Goal: Information Seeking & Learning: Learn about a topic

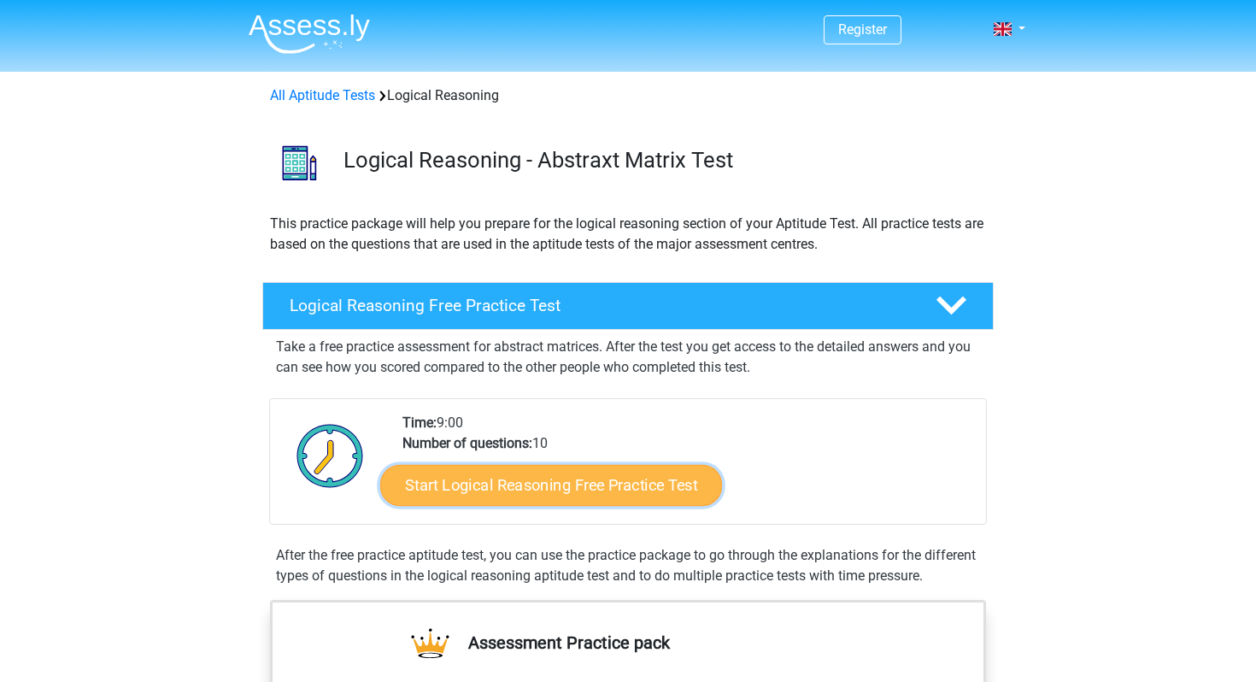
click at [611, 487] on link "Start Logical Reasoning Free Practice Test" at bounding box center [551, 484] width 342 height 41
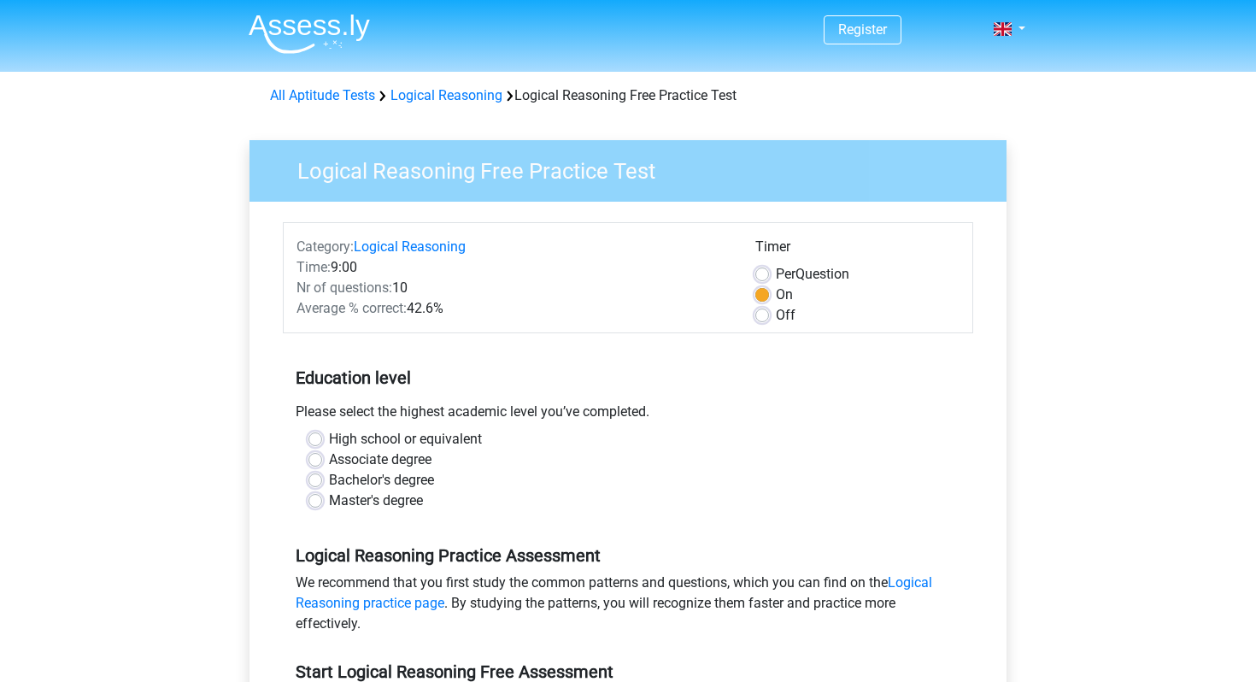
click at [329, 502] on label "Master's degree" at bounding box center [376, 500] width 94 height 21
click at [317, 502] on input "Master's degree" at bounding box center [315, 498] width 14 height 17
radio input "true"
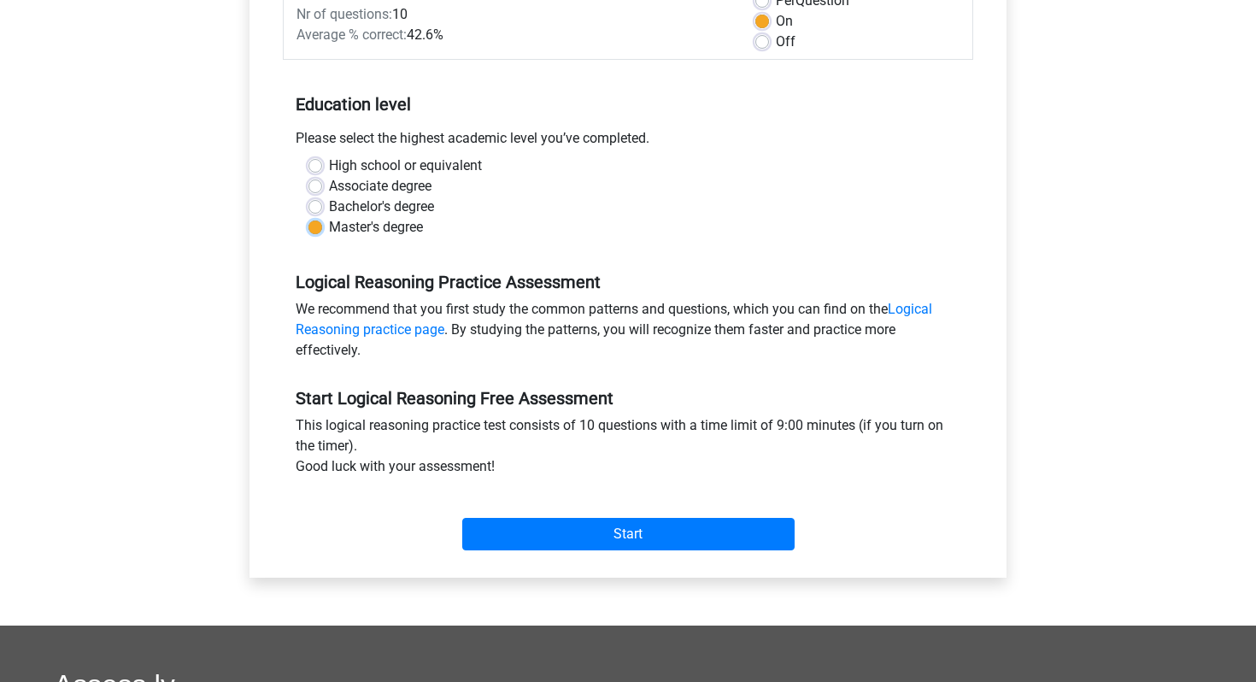
scroll to position [275, 0]
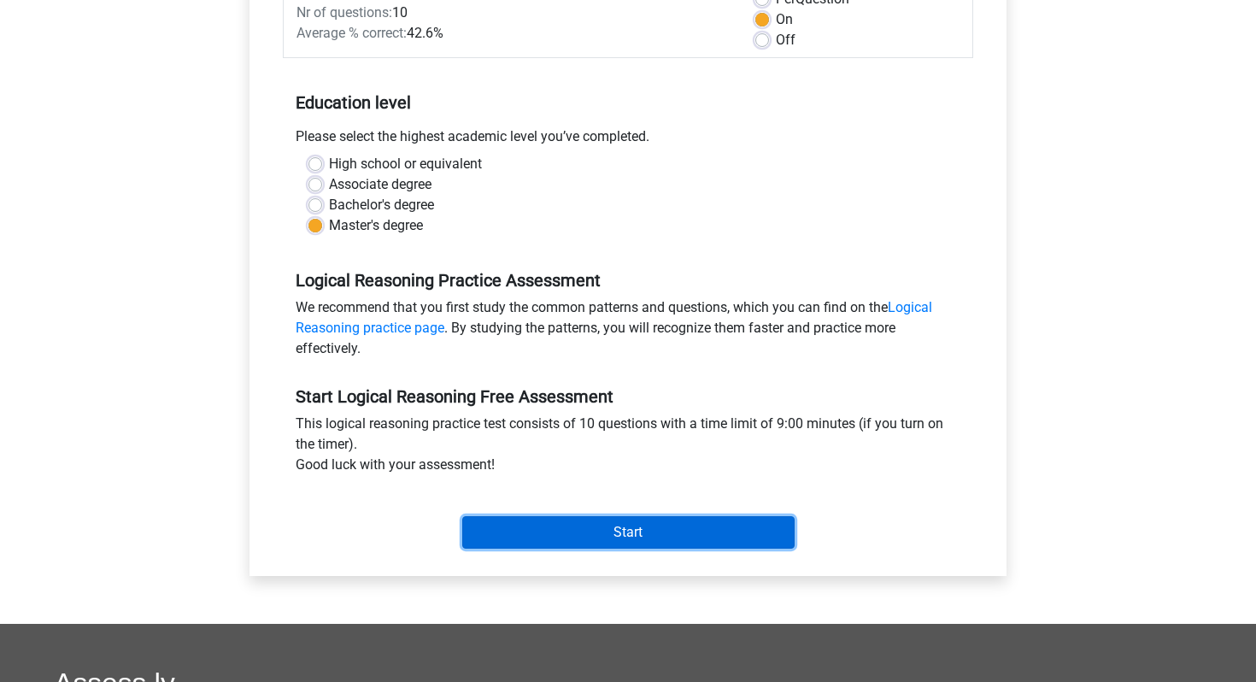
click at [556, 548] on input "Start" at bounding box center [628, 532] width 332 height 32
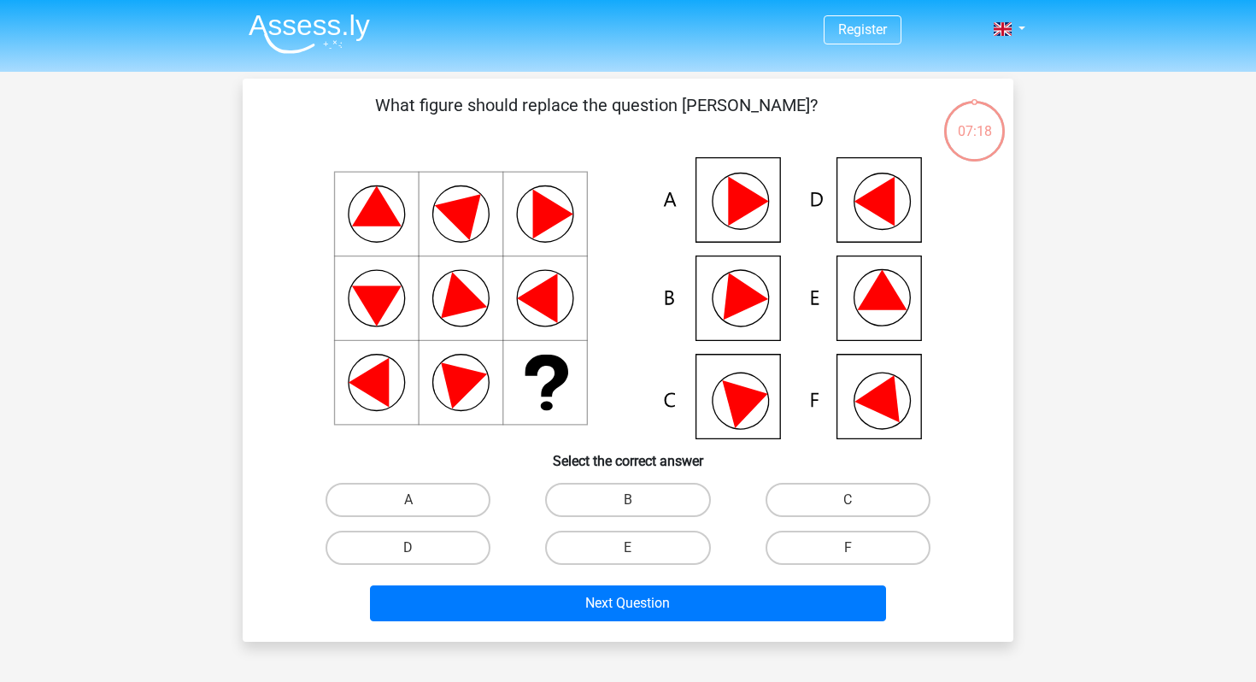
click at [877, 202] on icon at bounding box center [874, 202] width 40 height 50
click at [888, 302] on icon at bounding box center [883, 290] width 50 height 40
click at [655, 563] on label "E" at bounding box center [627, 548] width 165 height 34
click at [639, 559] on input "E" at bounding box center [633, 553] width 11 height 11
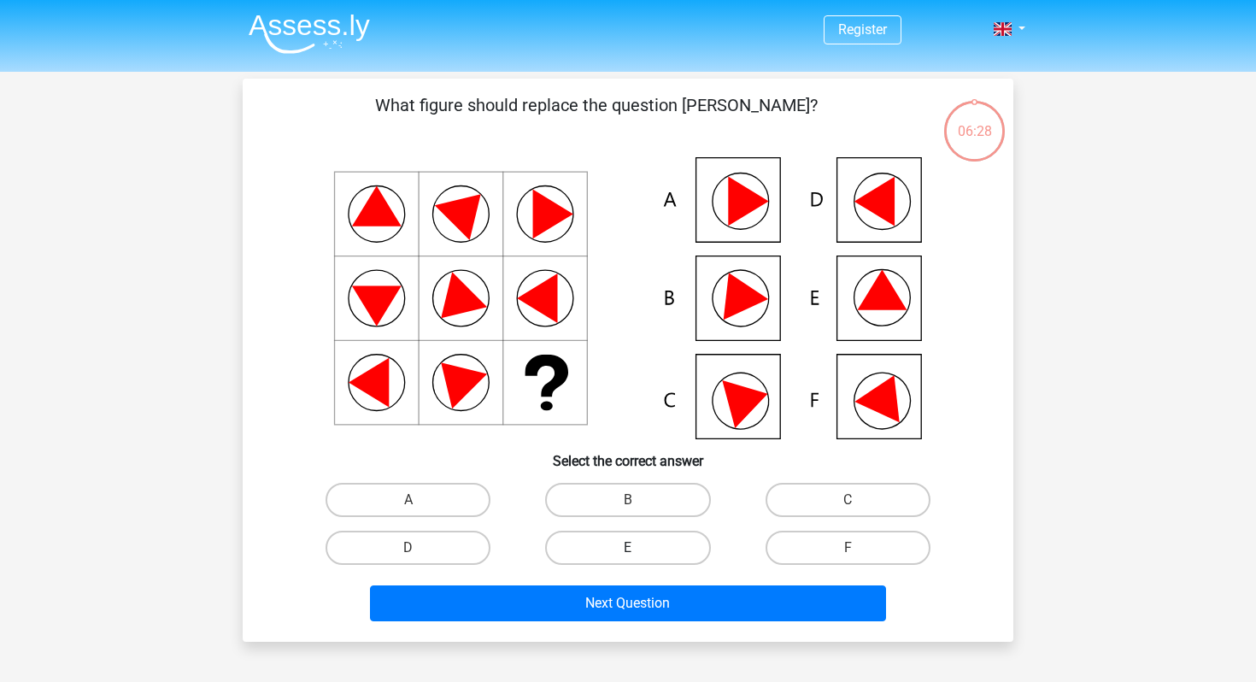
radio input "true"
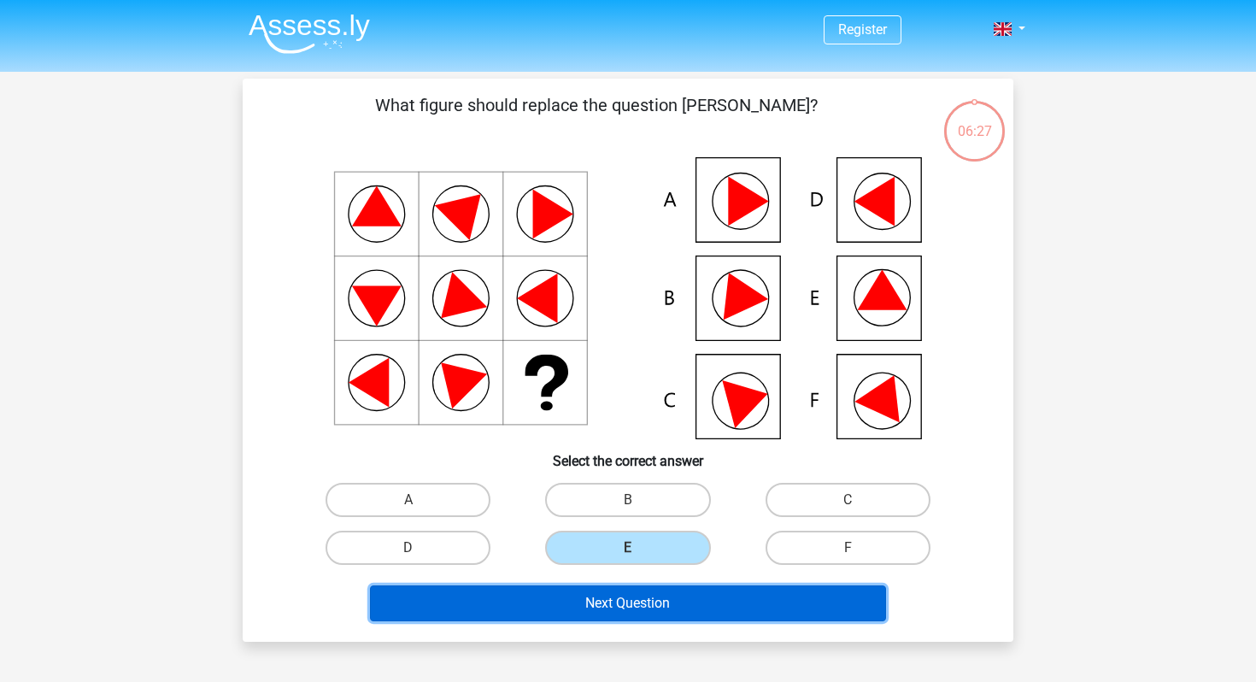
click at [669, 617] on button "Next Question" at bounding box center [628, 603] width 517 height 36
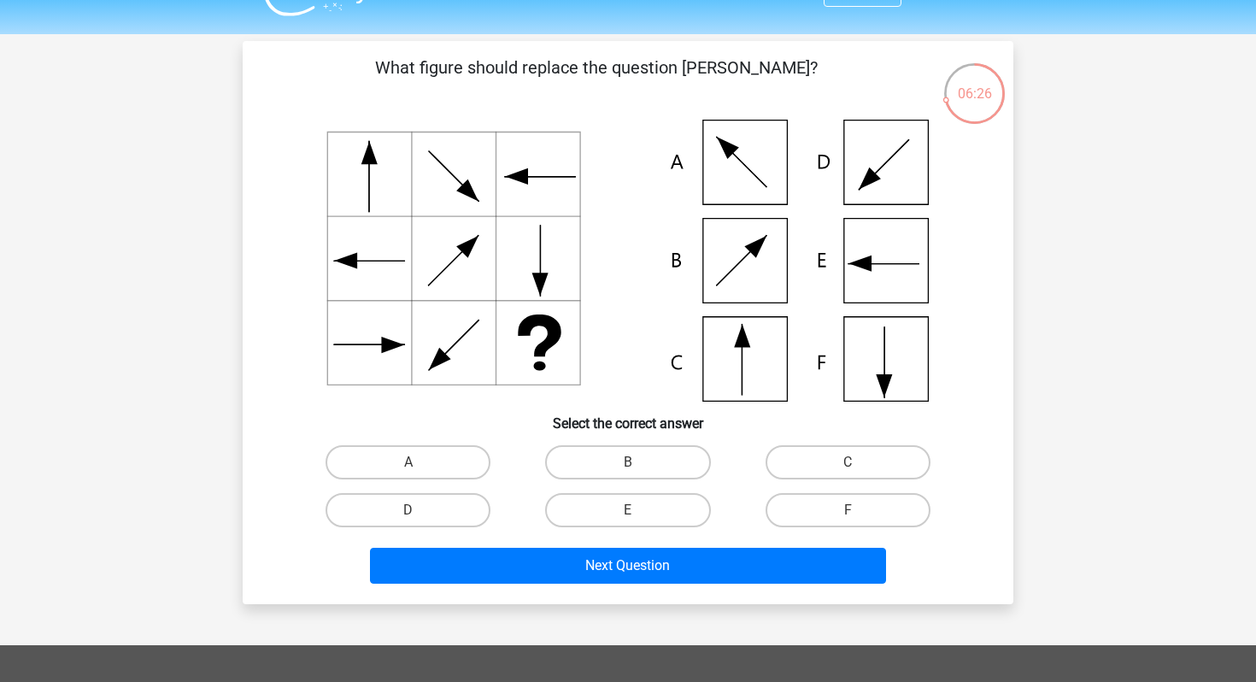
scroll to position [33, 0]
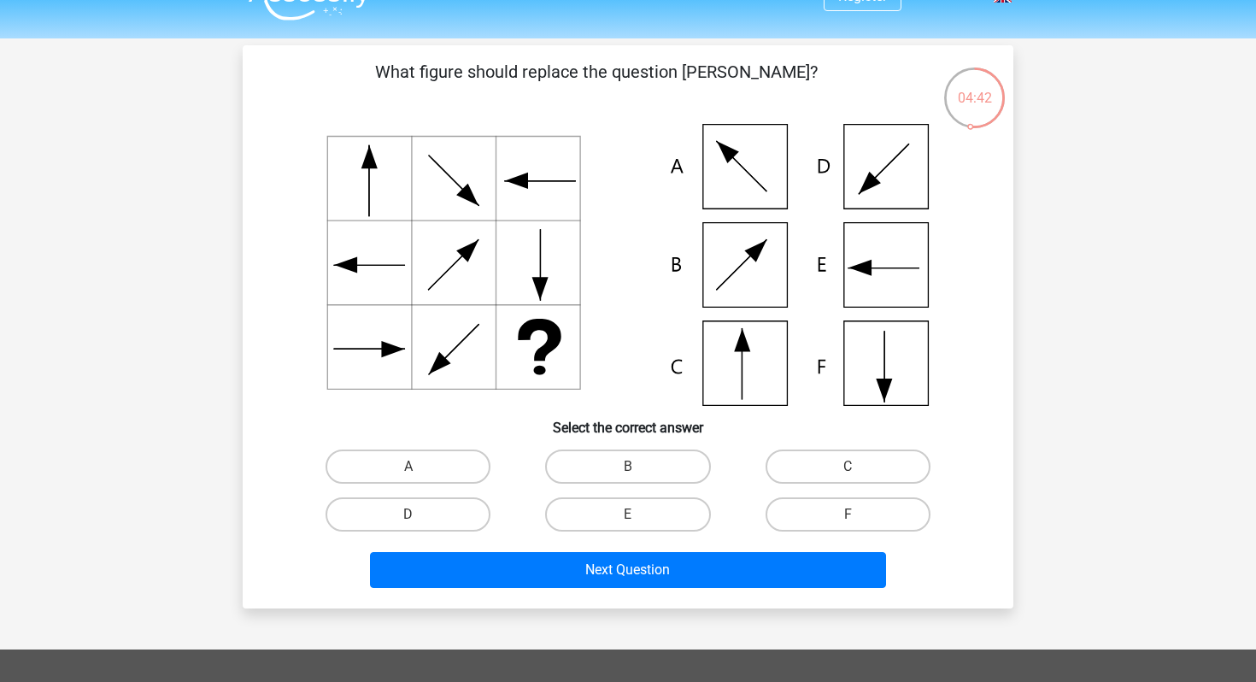
click at [736, 365] on icon at bounding box center [628, 265] width 689 height 282
click at [850, 478] on input "C" at bounding box center [853, 472] width 11 height 11
radio input "true"
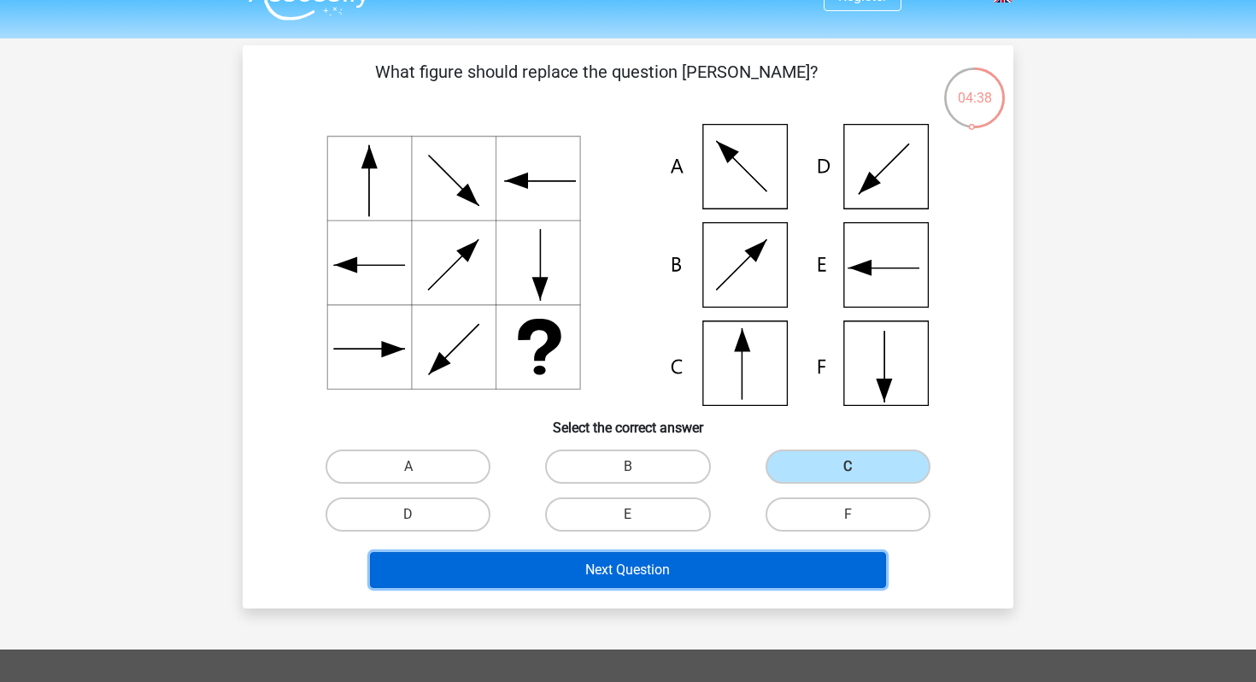
click at [783, 558] on button "Next Question" at bounding box center [628, 570] width 517 height 36
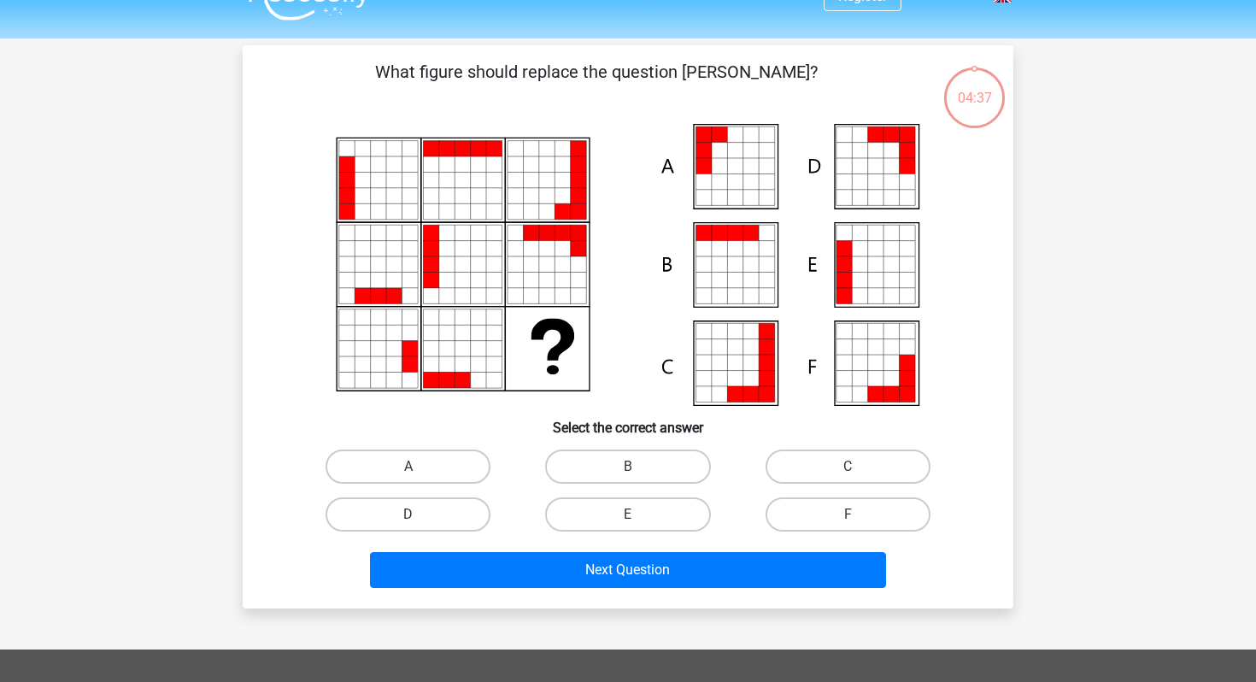
scroll to position [79, 0]
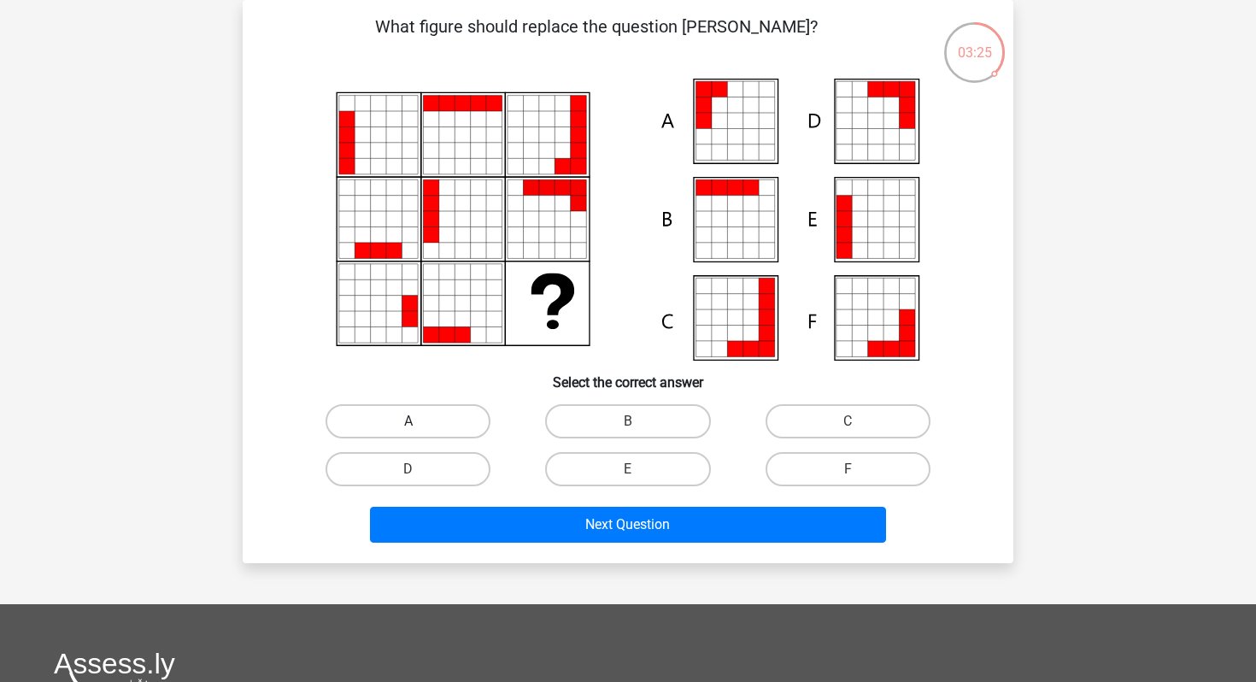
click at [456, 435] on label "A" at bounding box center [408, 421] width 165 height 34
click at [420, 432] on input "A" at bounding box center [413, 426] width 11 height 11
radio input "true"
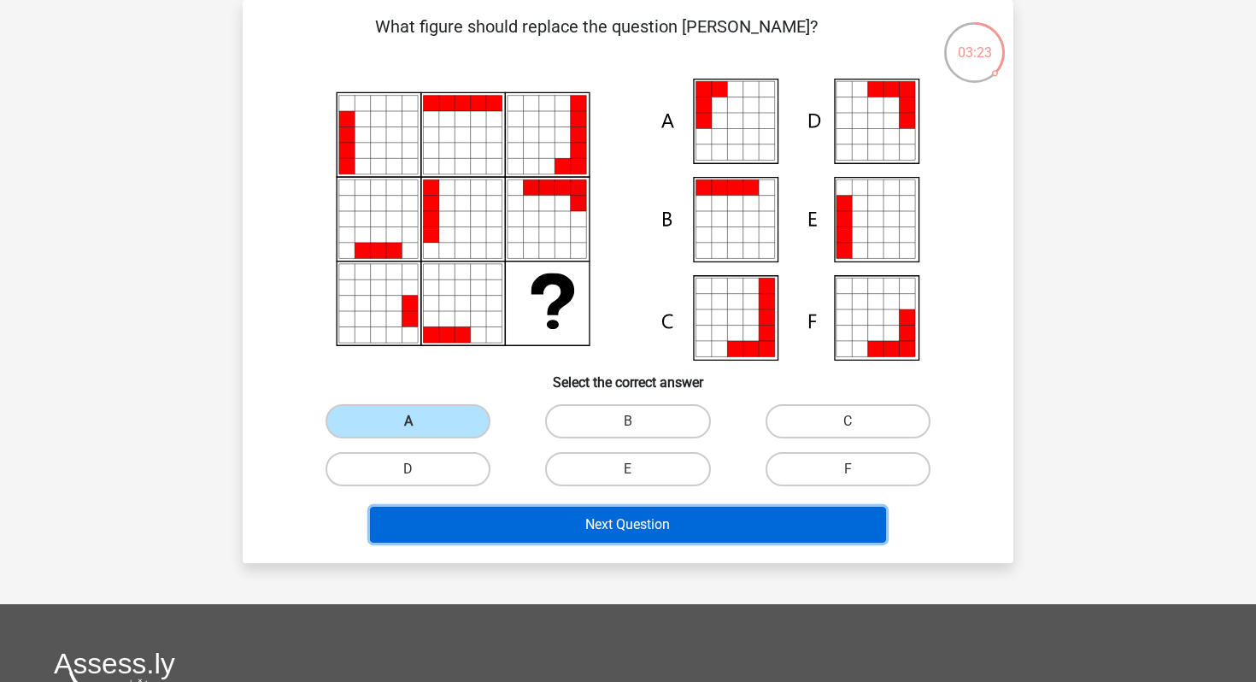
click at [570, 534] on button "Next Question" at bounding box center [628, 525] width 517 height 36
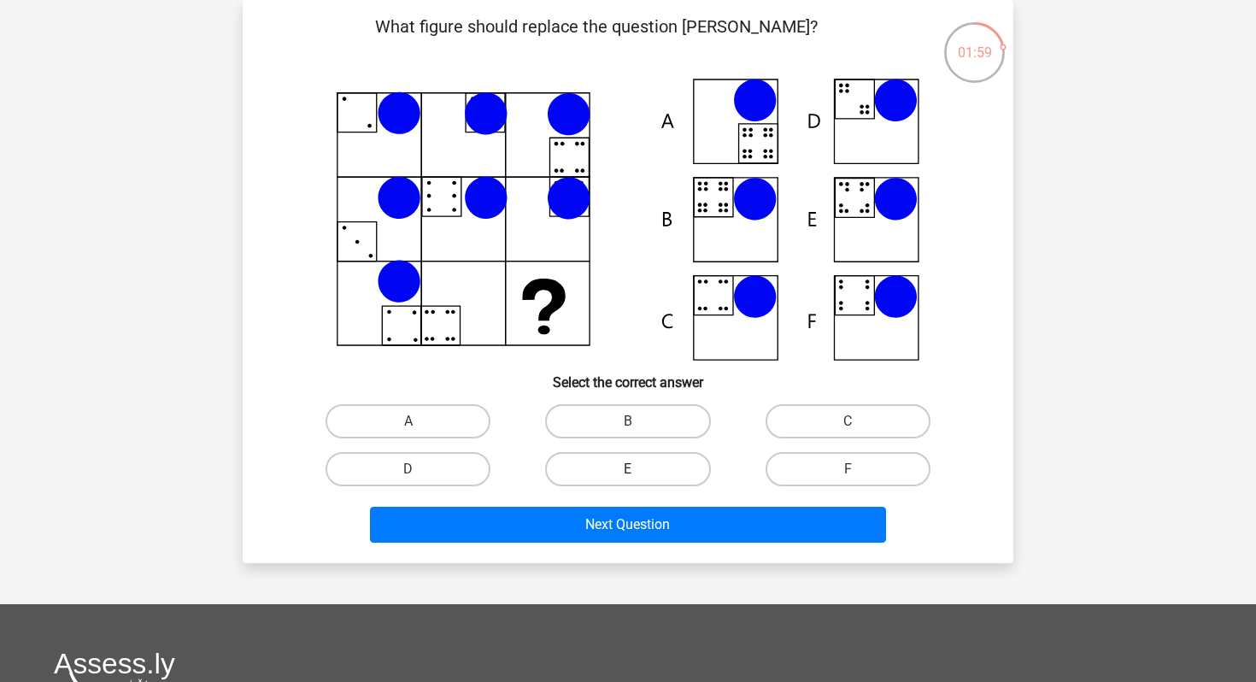
click at [655, 477] on label "E" at bounding box center [627, 469] width 165 height 34
click at [639, 477] on input "E" at bounding box center [633, 474] width 11 height 11
radio input "true"
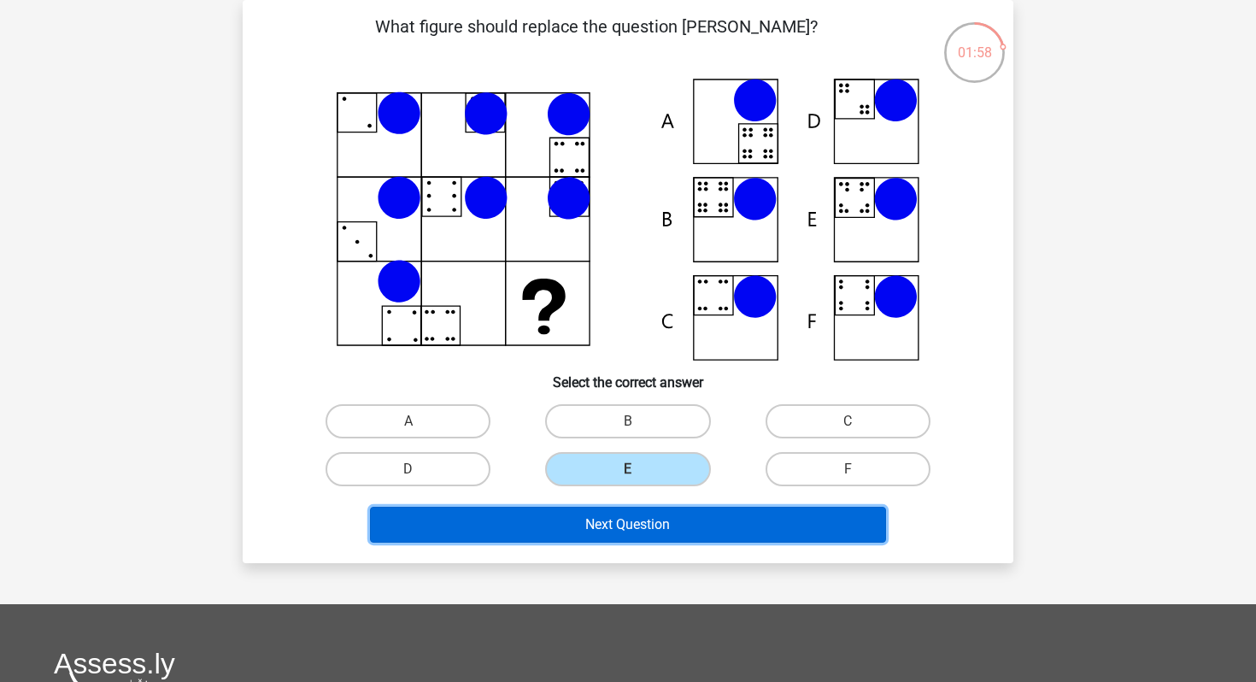
click at [655, 519] on button "Next Question" at bounding box center [628, 525] width 517 height 36
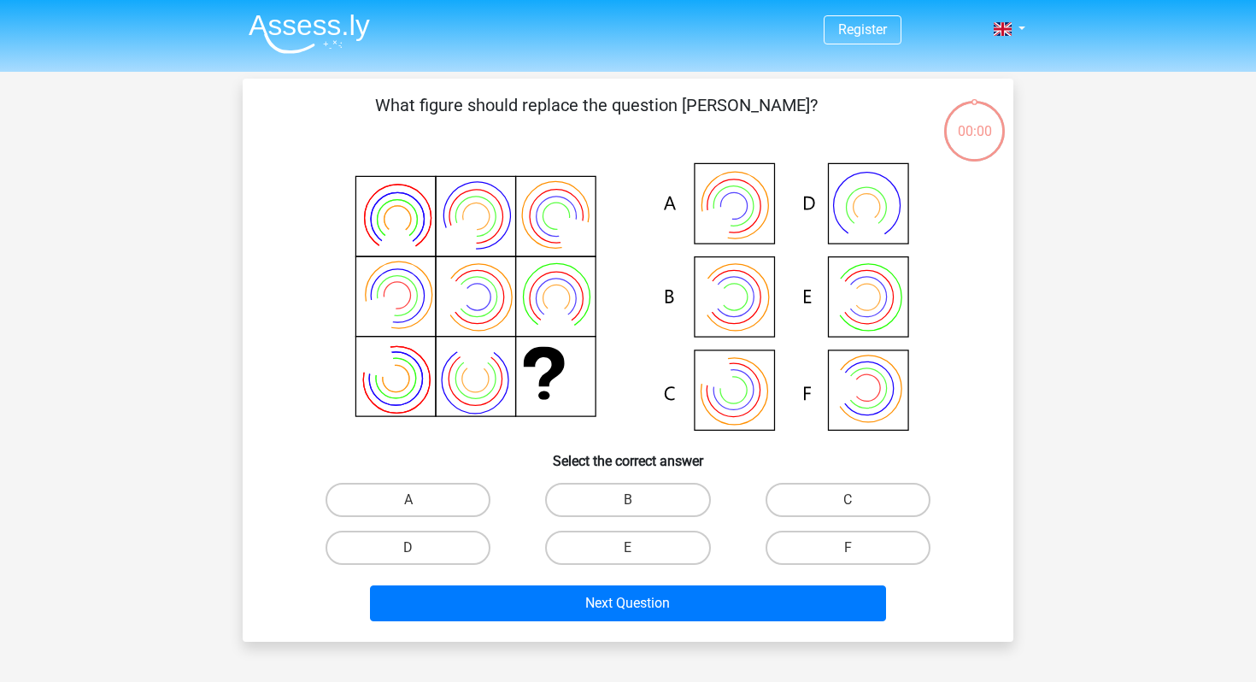
scroll to position [79, 0]
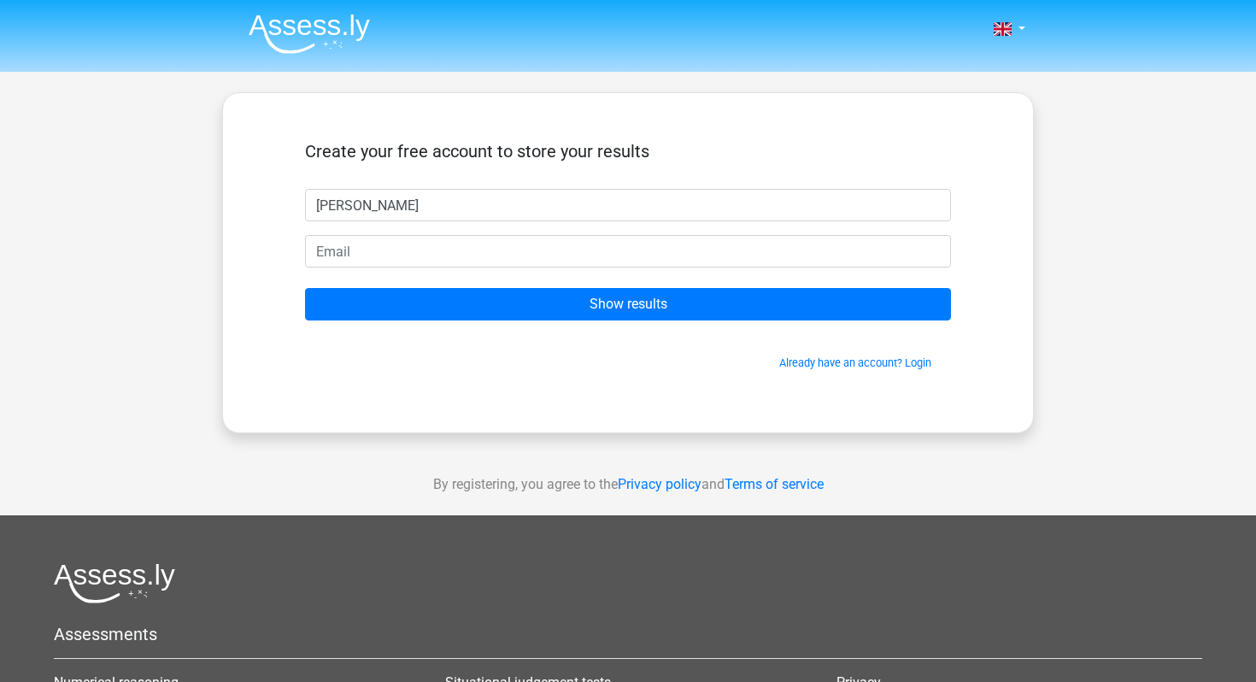
type input "[PERSON_NAME]"
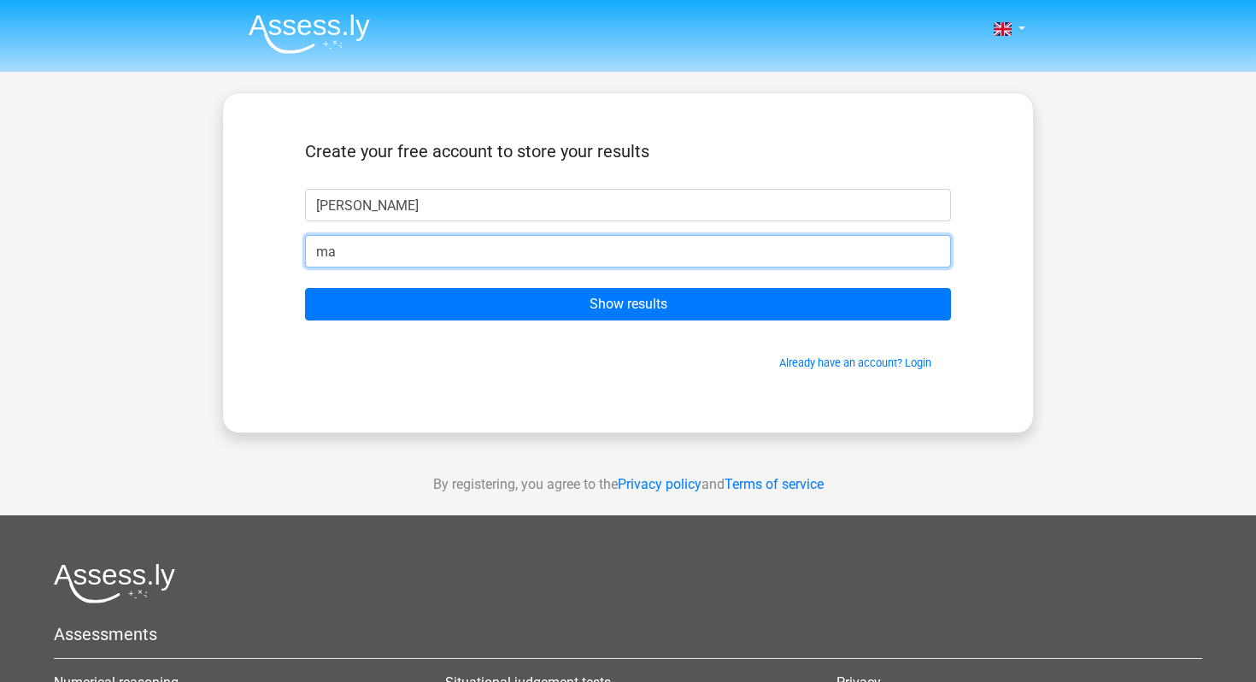
type input "[EMAIL_ADDRESS][DOMAIN_NAME]"
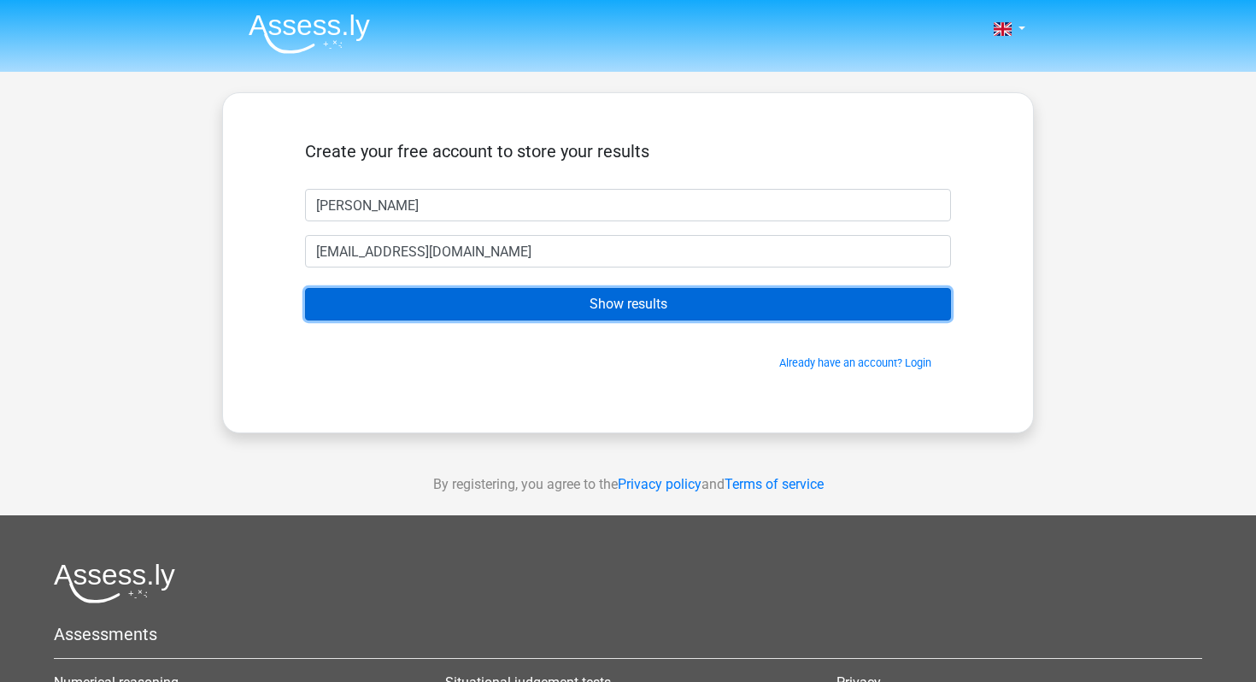
click at [558, 306] on input "Show results" at bounding box center [628, 304] width 646 height 32
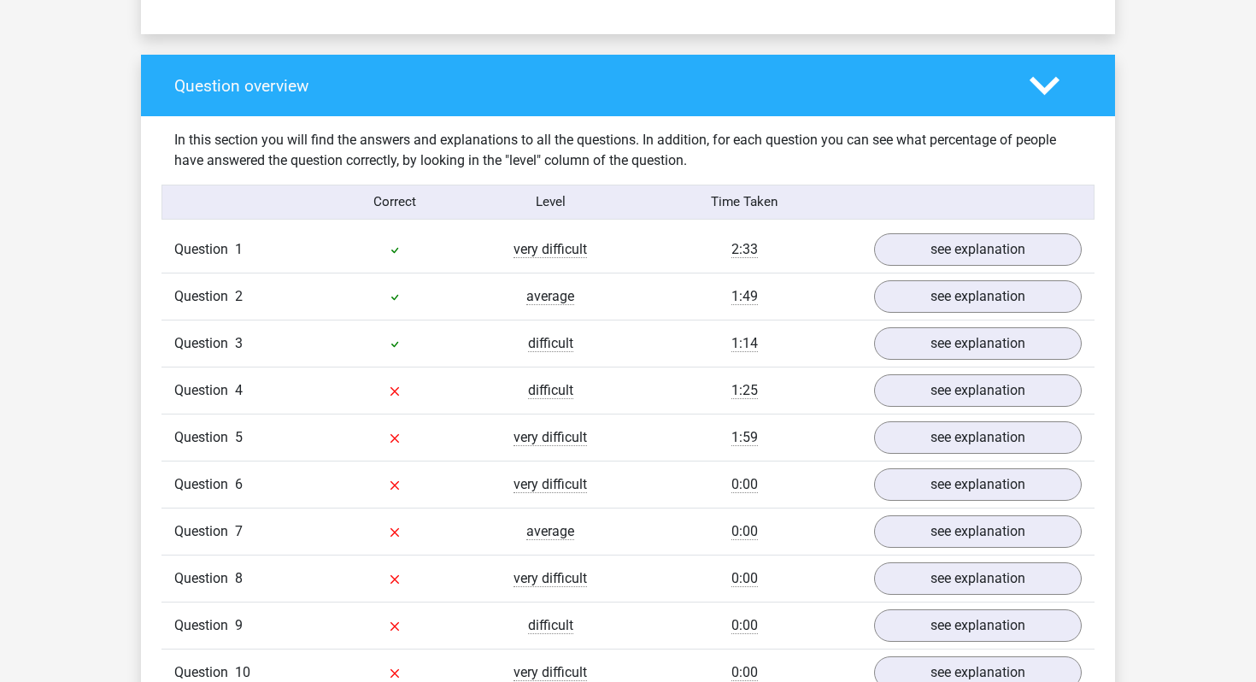
scroll to position [1197, 0]
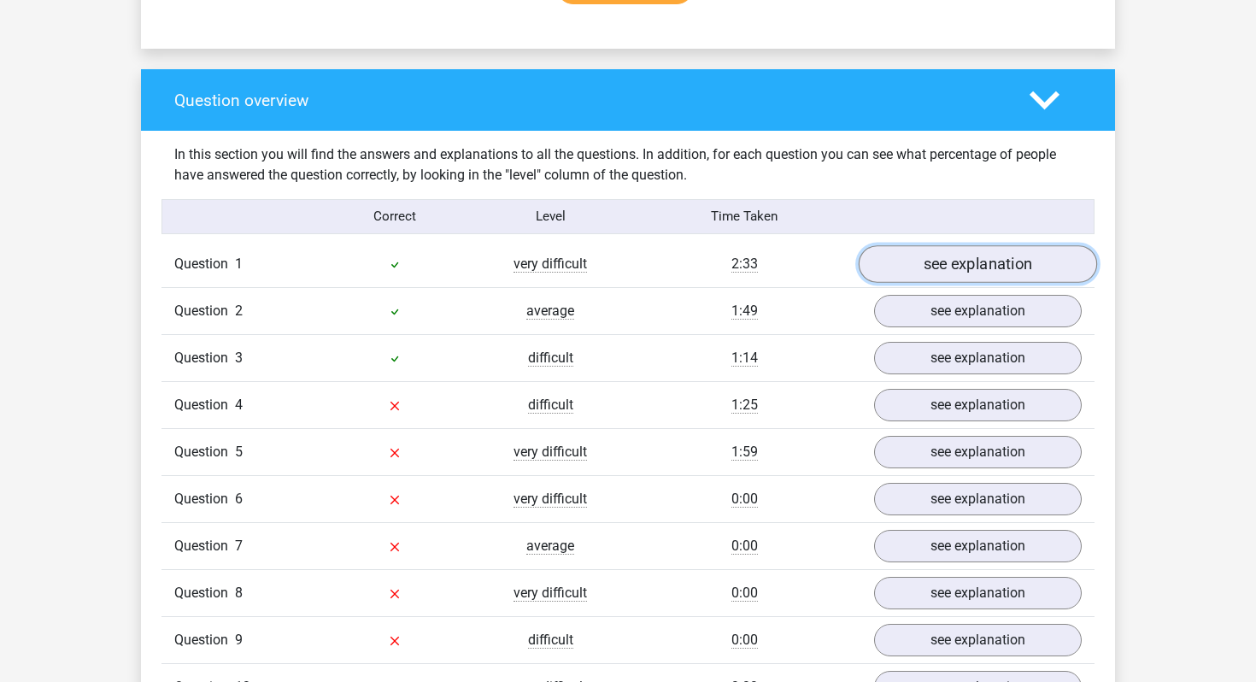
click at [982, 273] on link "see explanation" at bounding box center [978, 264] width 238 height 38
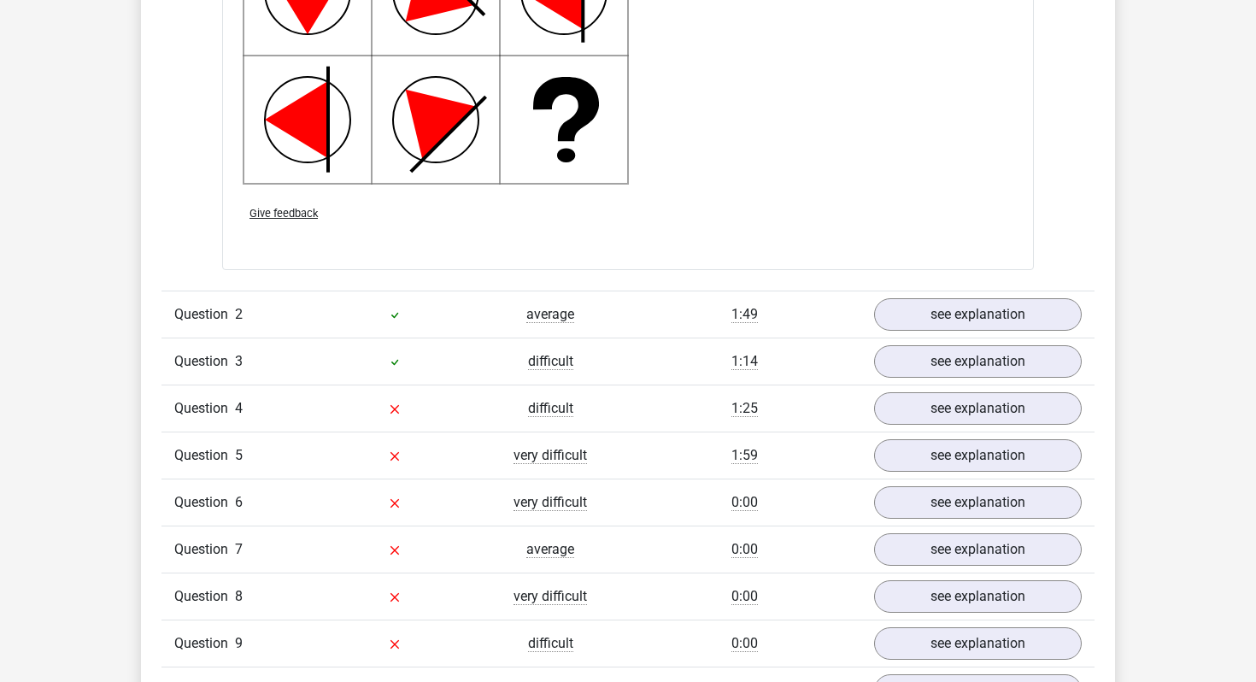
scroll to position [2358, 0]
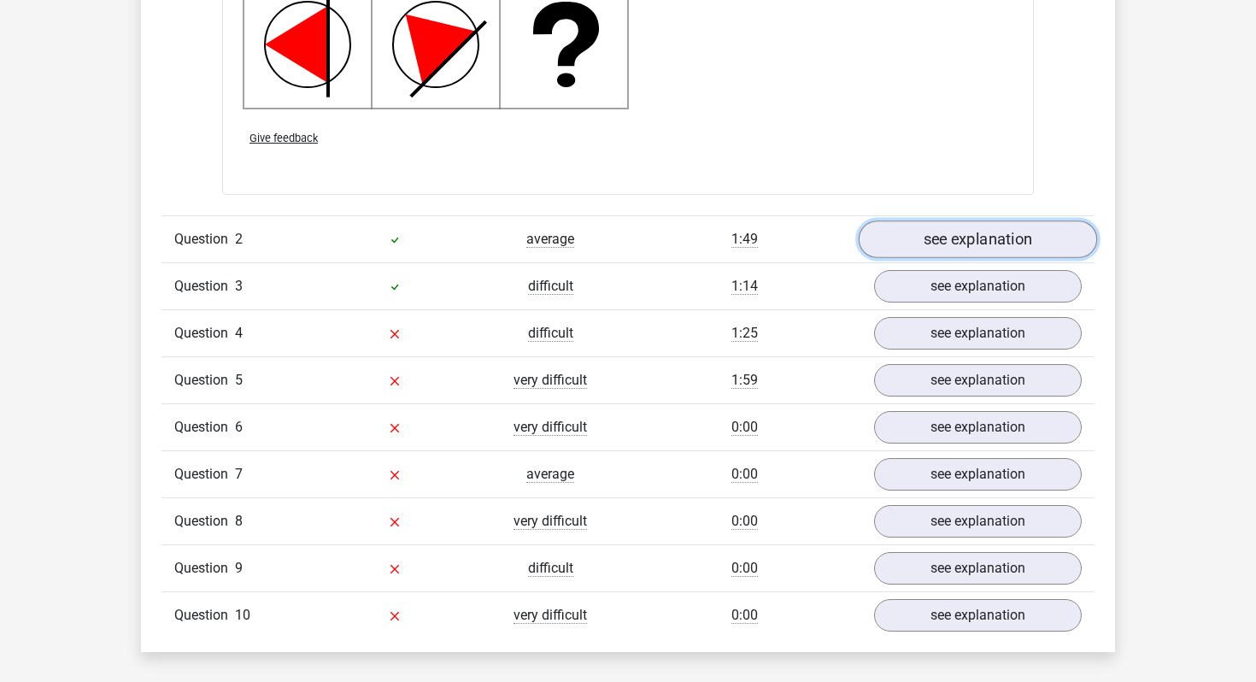
click at [981, 245] on link "see explanation" at bounding box center [978, 239] width 238 height 38
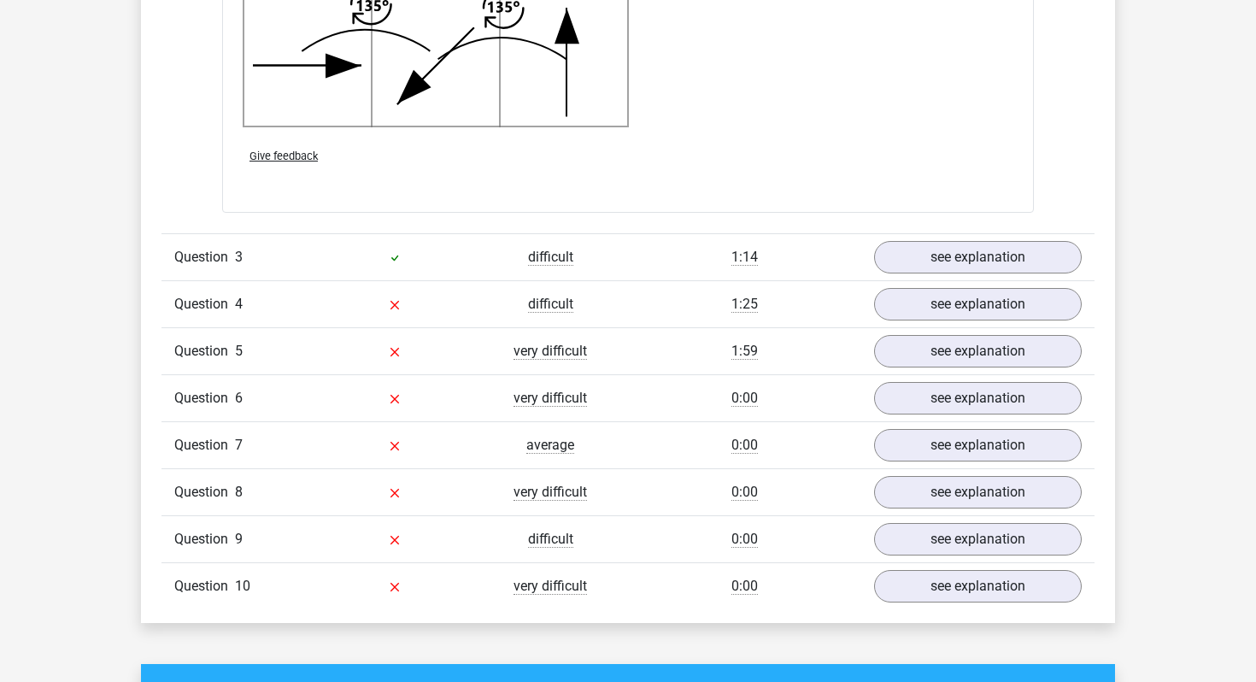
scroll to position [3445, 0]
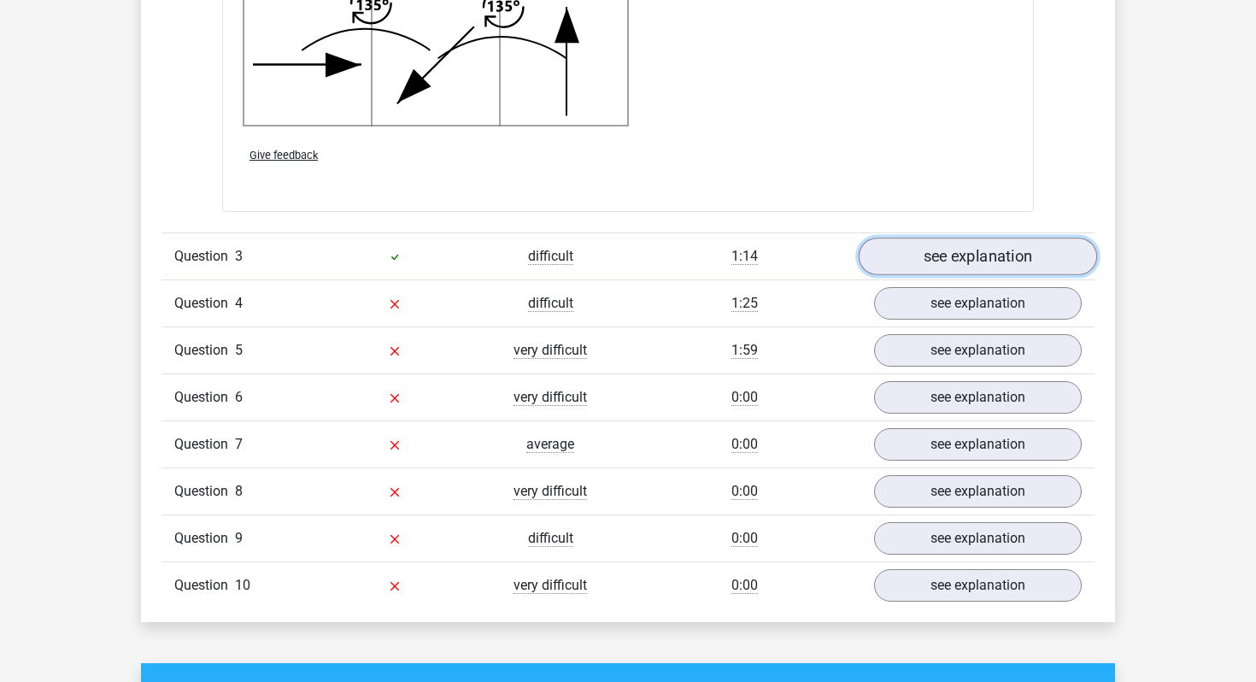
click at [995, 244] on link "see explanation" at bounding box center [978, 257] width 238 height 38
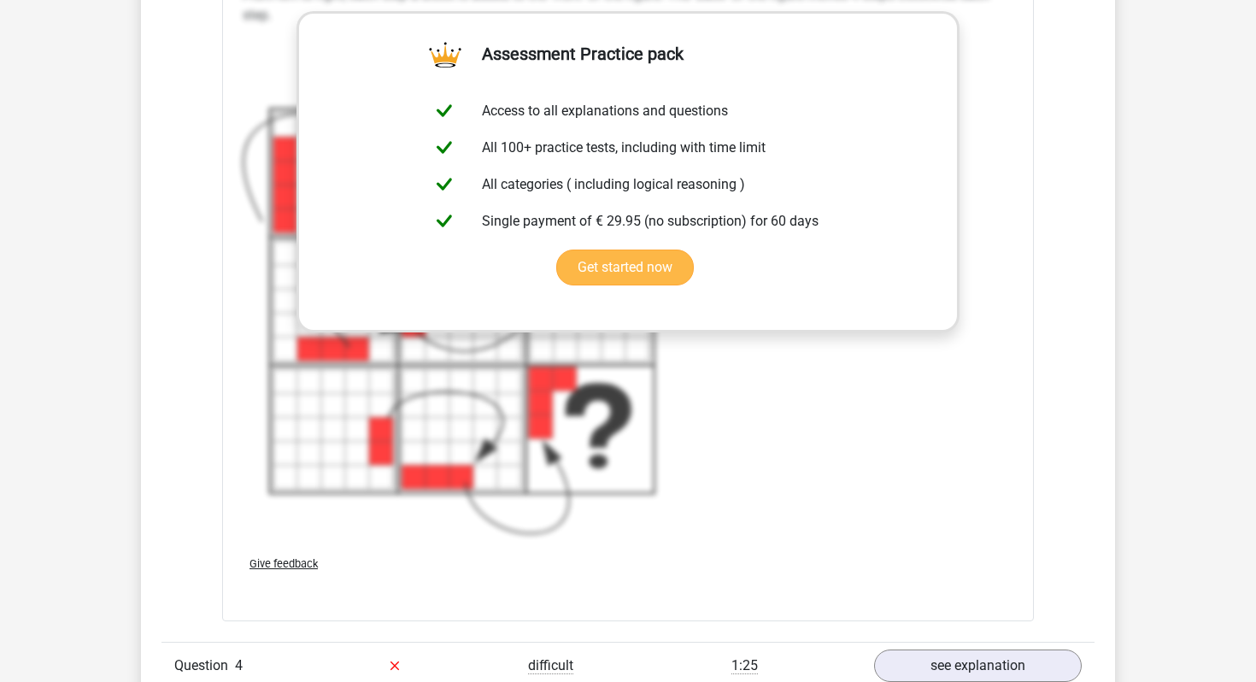
scroll to position [4292, 0]
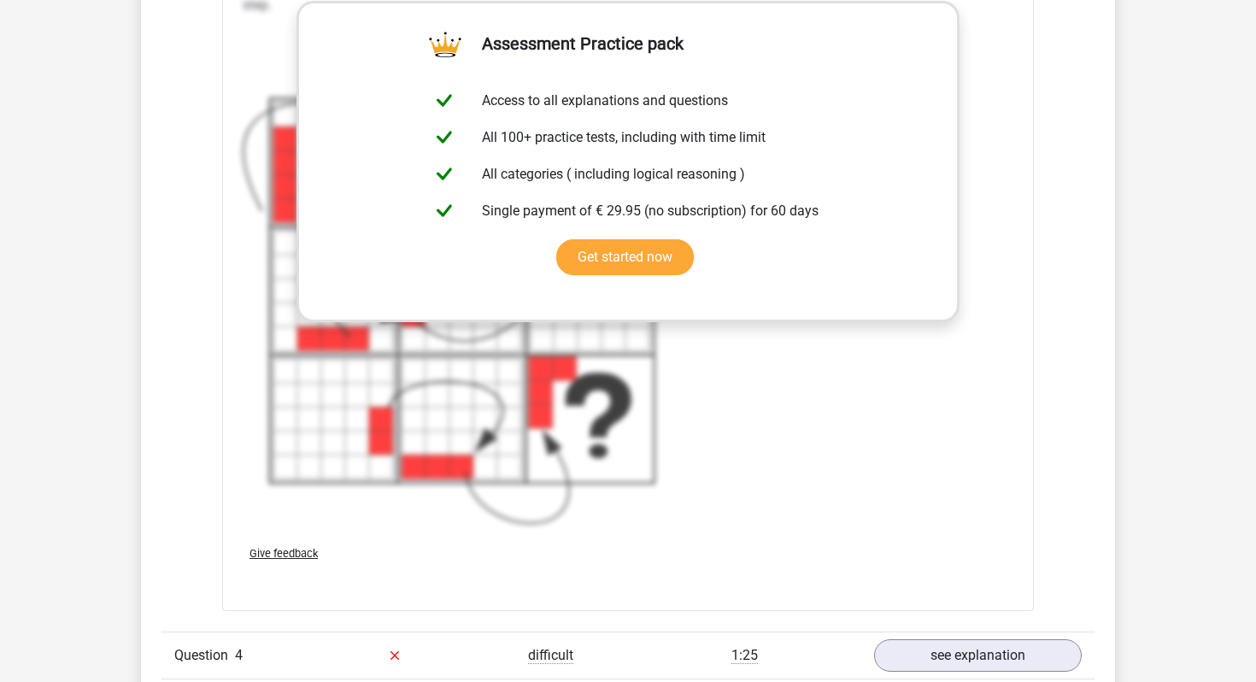
click at [844, 475] on div "From left to right, each step a block is added to the 'front' of the figure. Th…" at bounding box center [628, 250] width 771 height 564
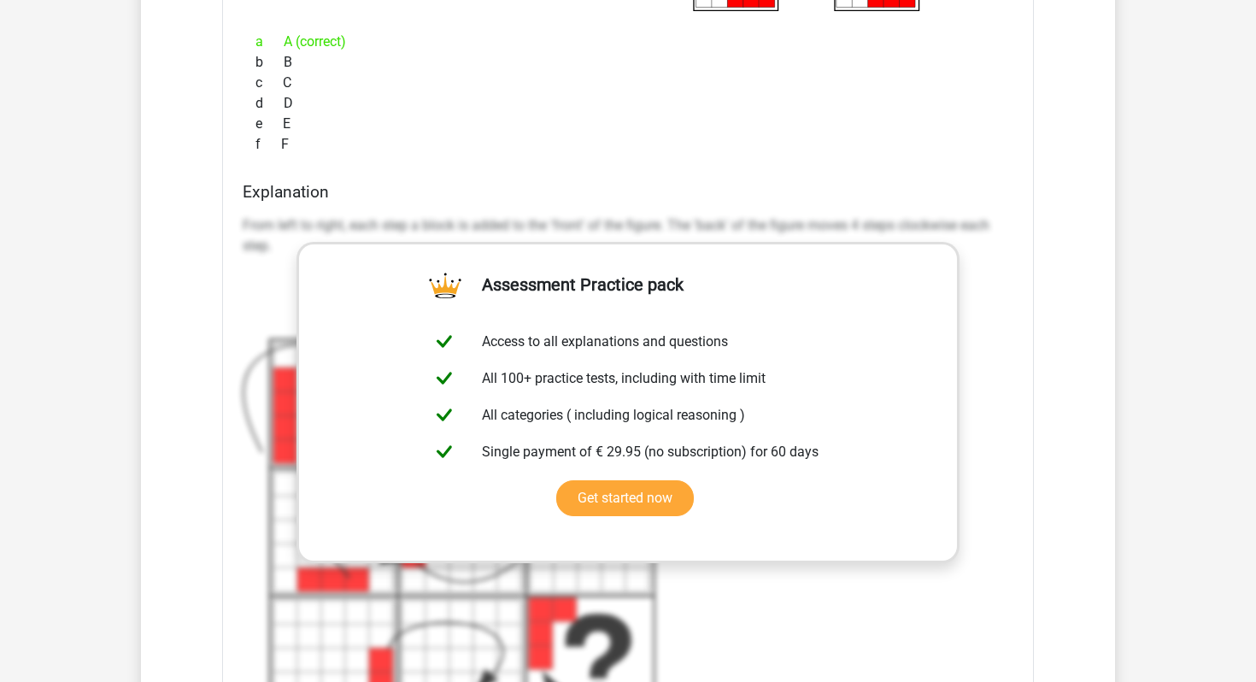
scroll to position [3970, 0]
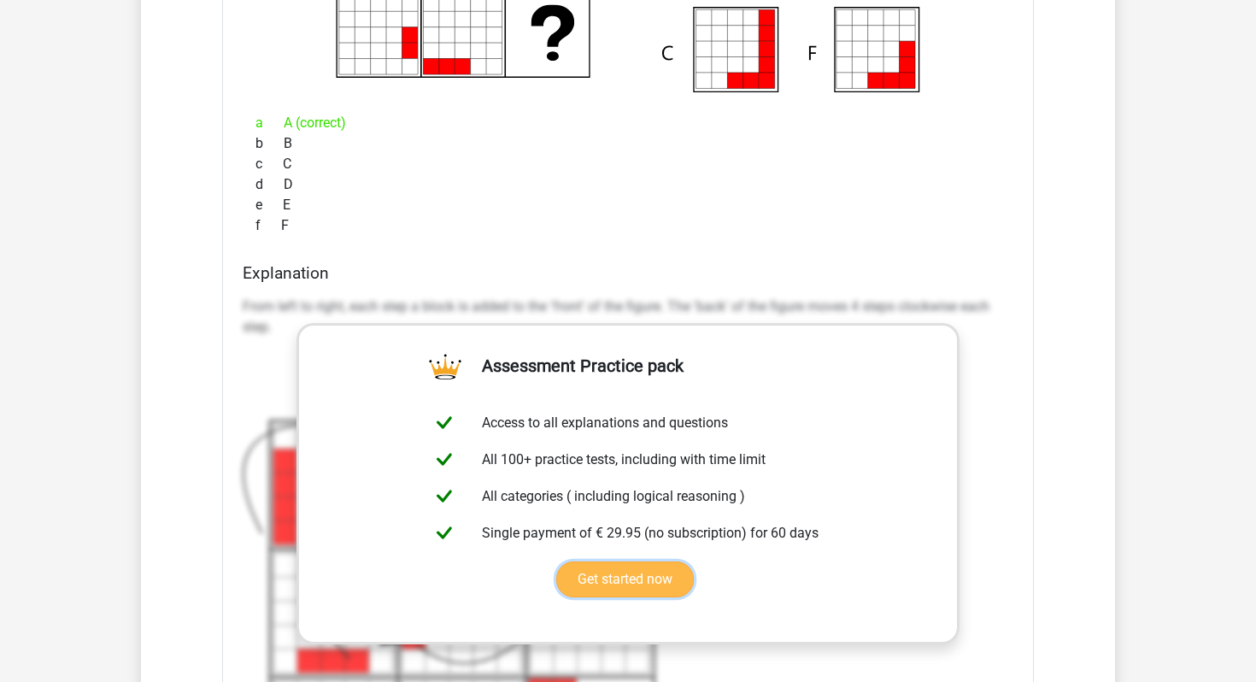
click at [670, 571] on link "Get started now" at bounding box center [625, 579] width 138 height 36
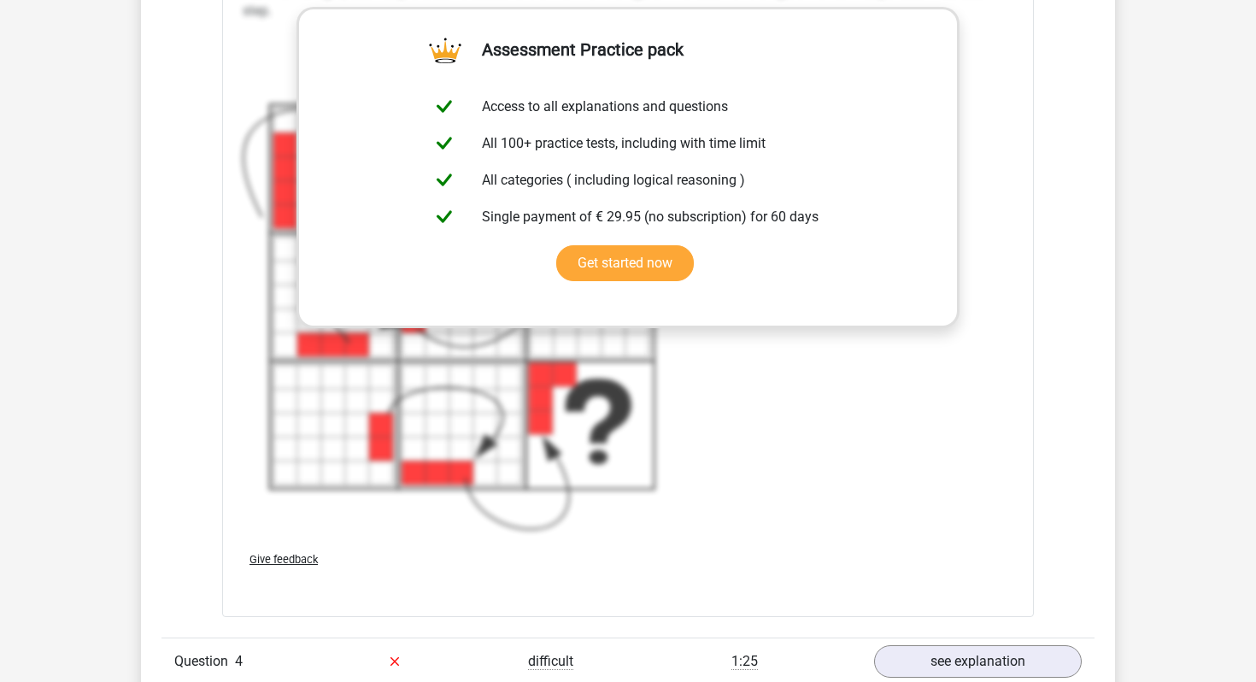
scroll to position [4290, 0]
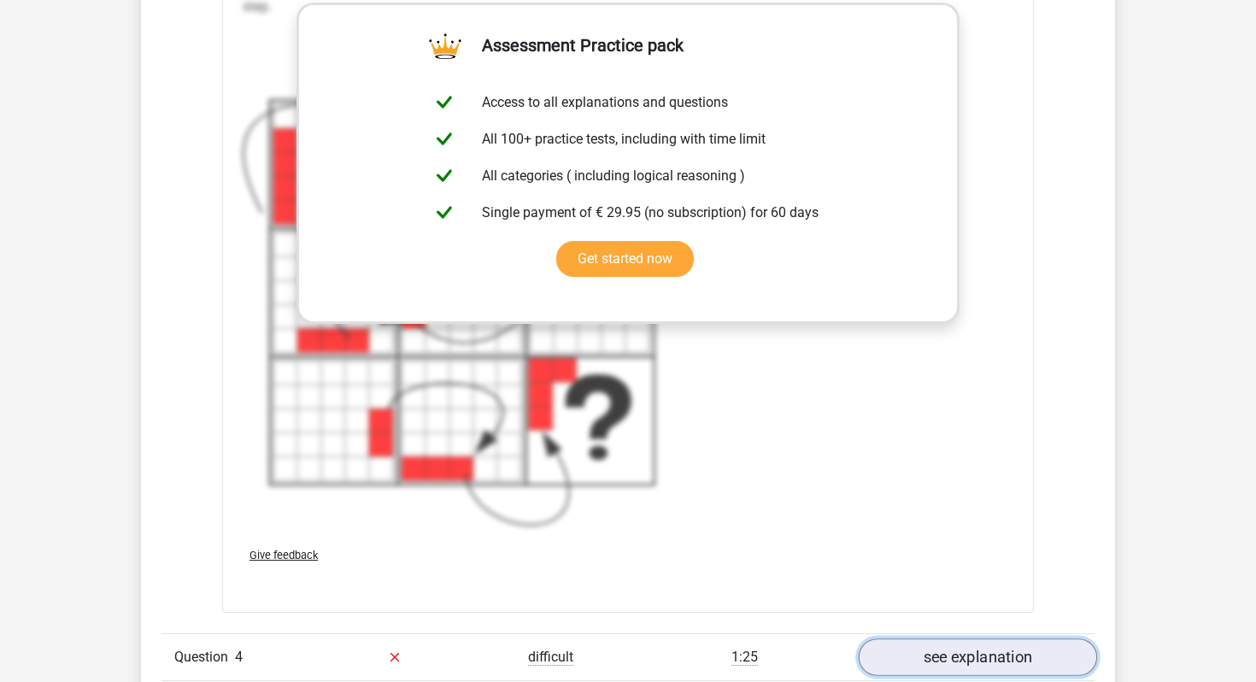
click at [960, 648] on link "see explanation" at bounding box center [978, 657] width 238 height 38
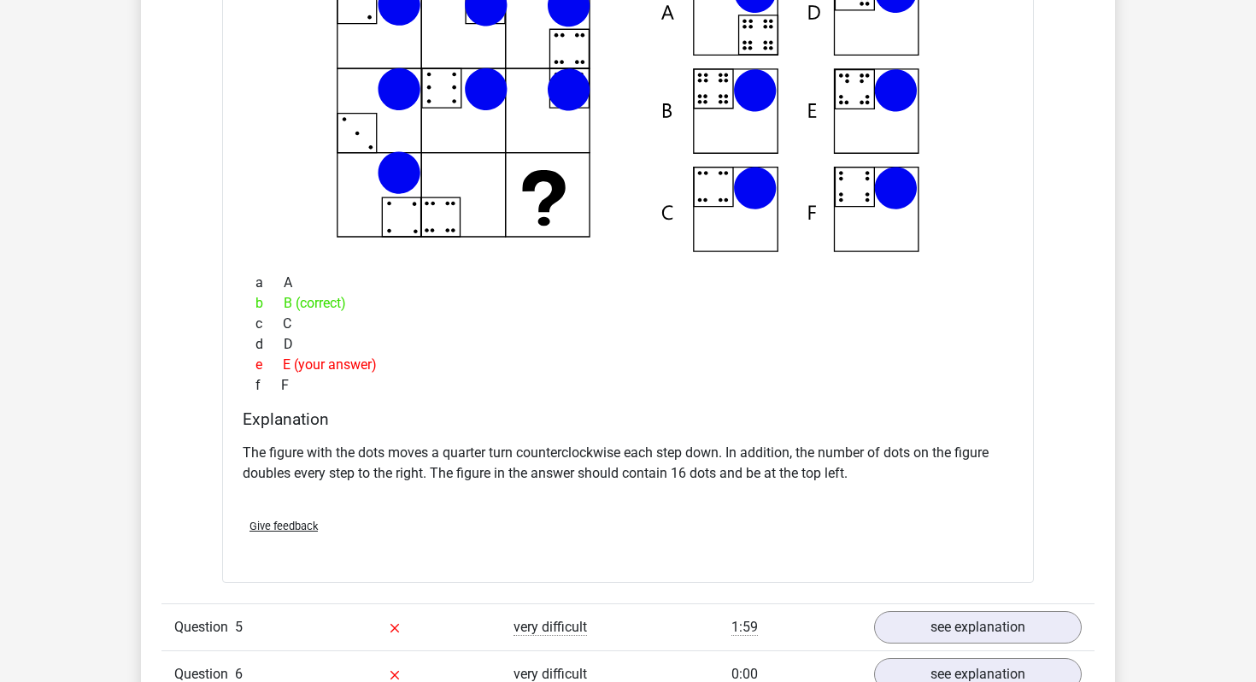
scroll to position [5057, 0]
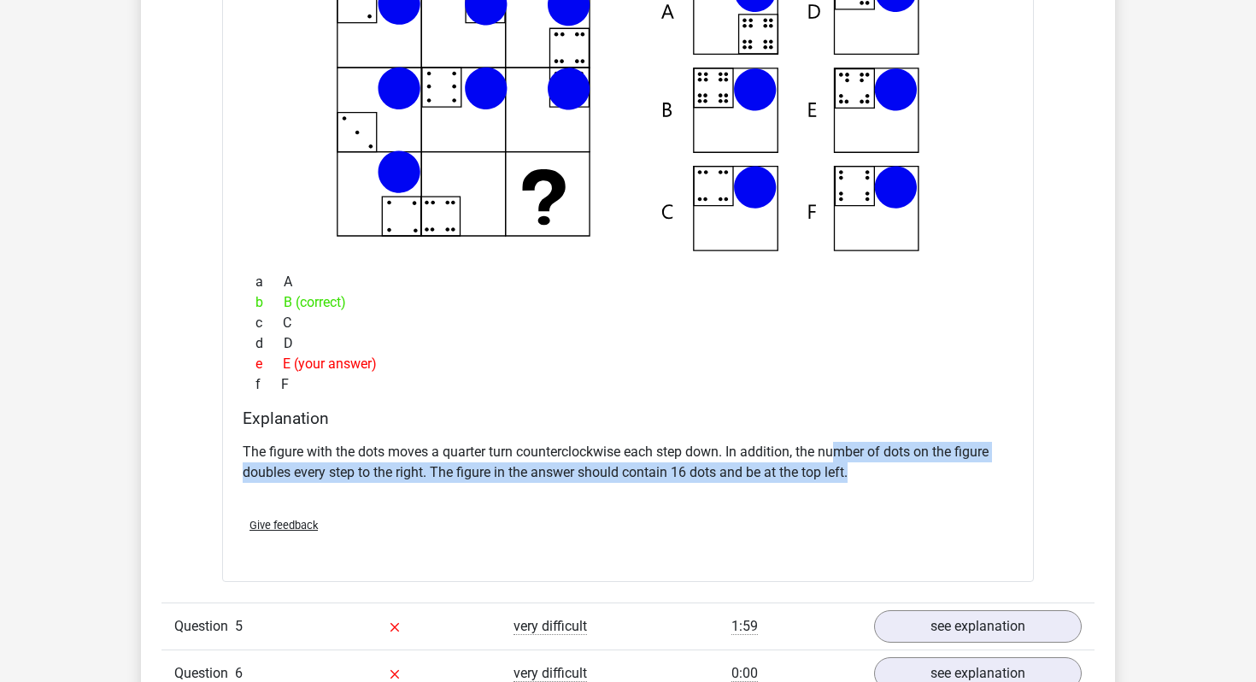
drag, startPoint x: 843, startPoint y: 456, endPoint x: 863, endPoint y: 484, distance: 33.7
click at [863, 484] on div "The figure with the dots moves a quarter turn counterclockwise each step down. …" at bounding box center [628, 469] width 771 height 68
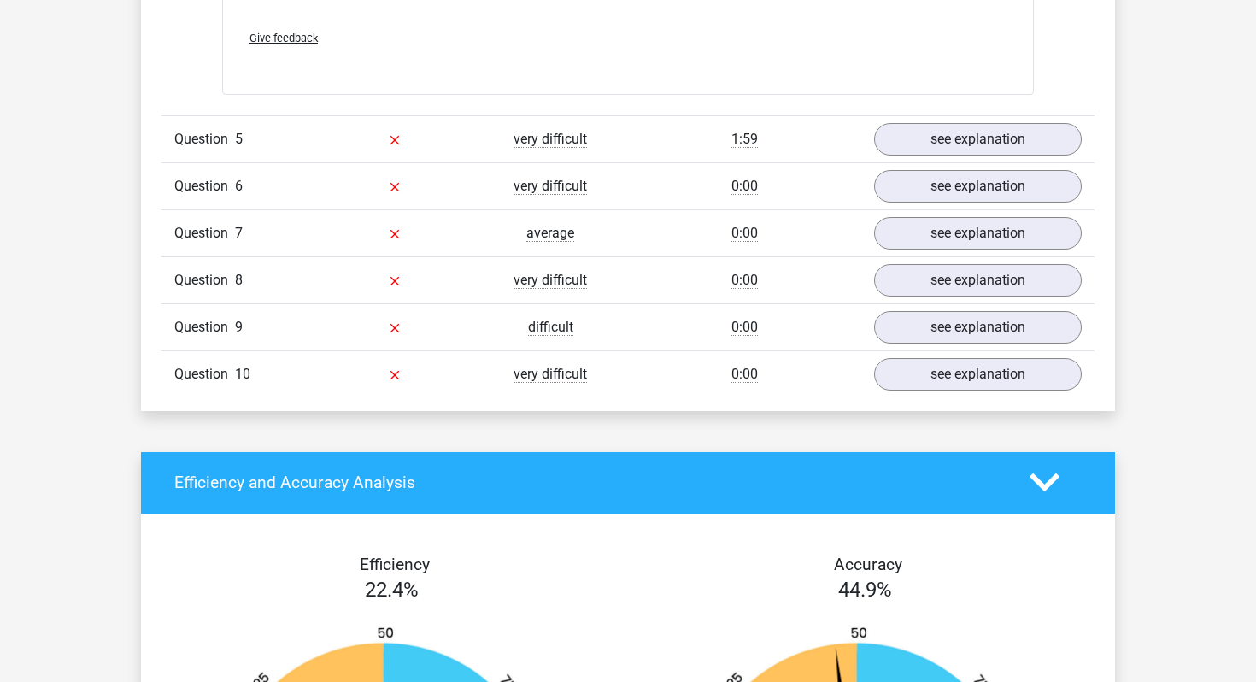
scroll to position [5545, 0]
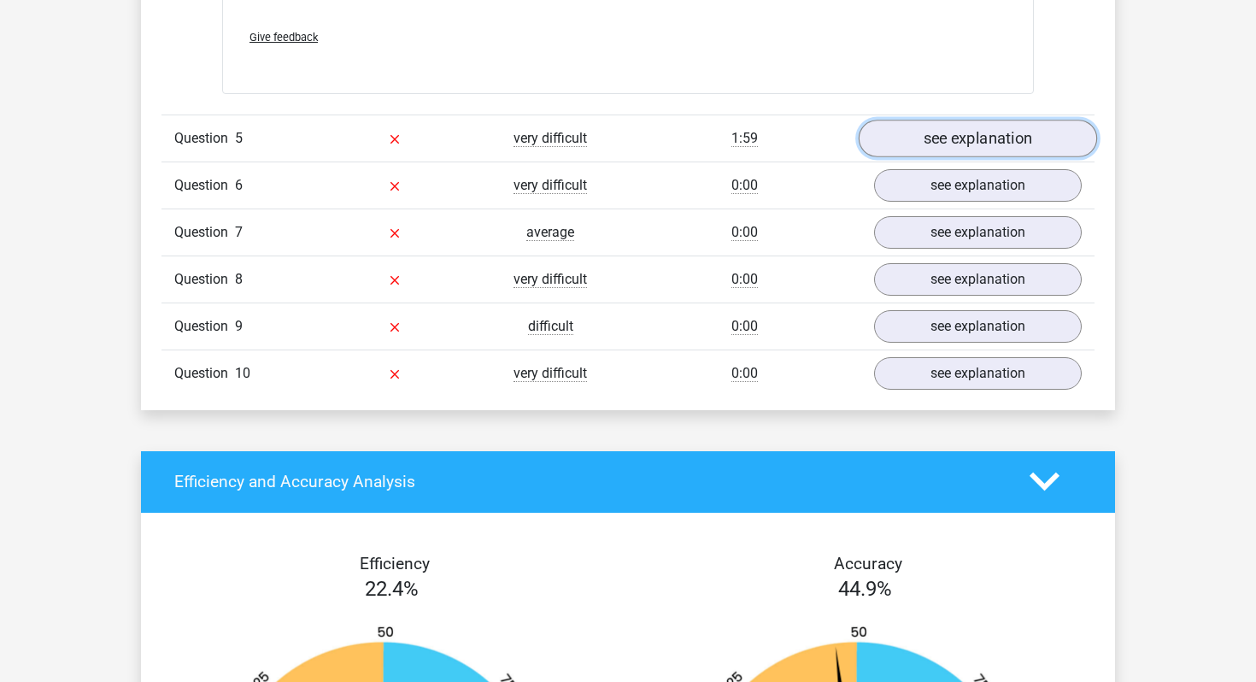
click at [1033, 138] on link "see explanation" at bounding box center [978, 139] width 238 height 38
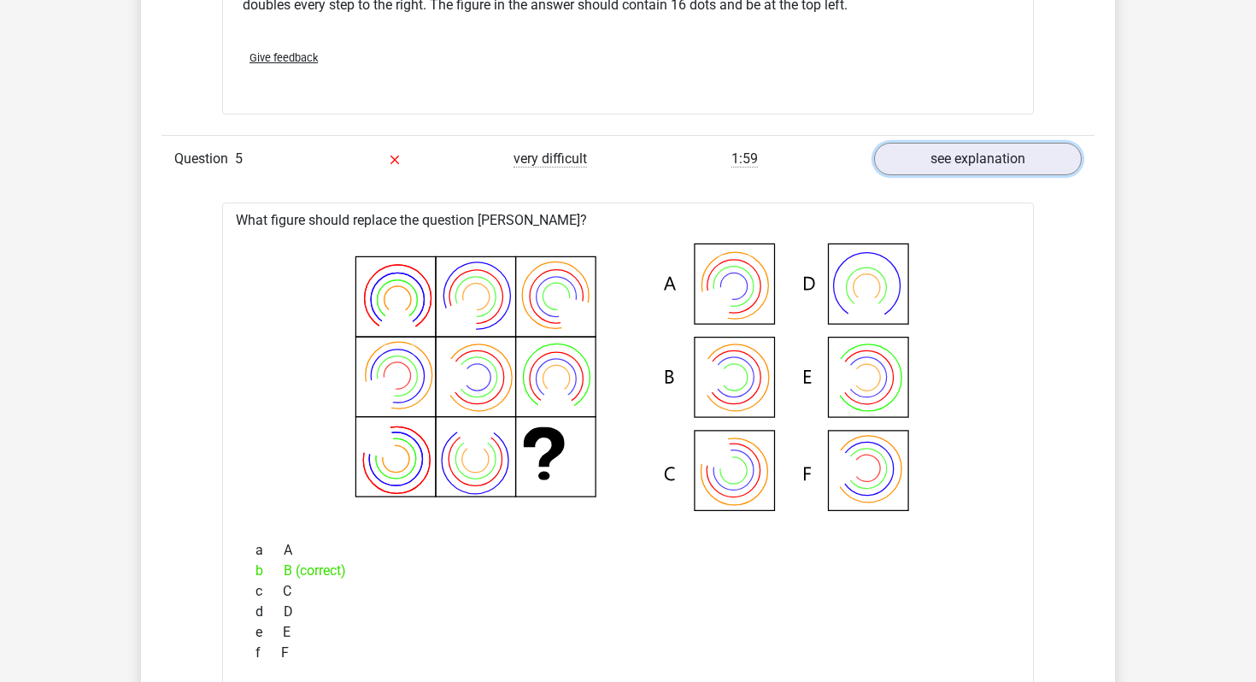
scroll to position [5530, 0]
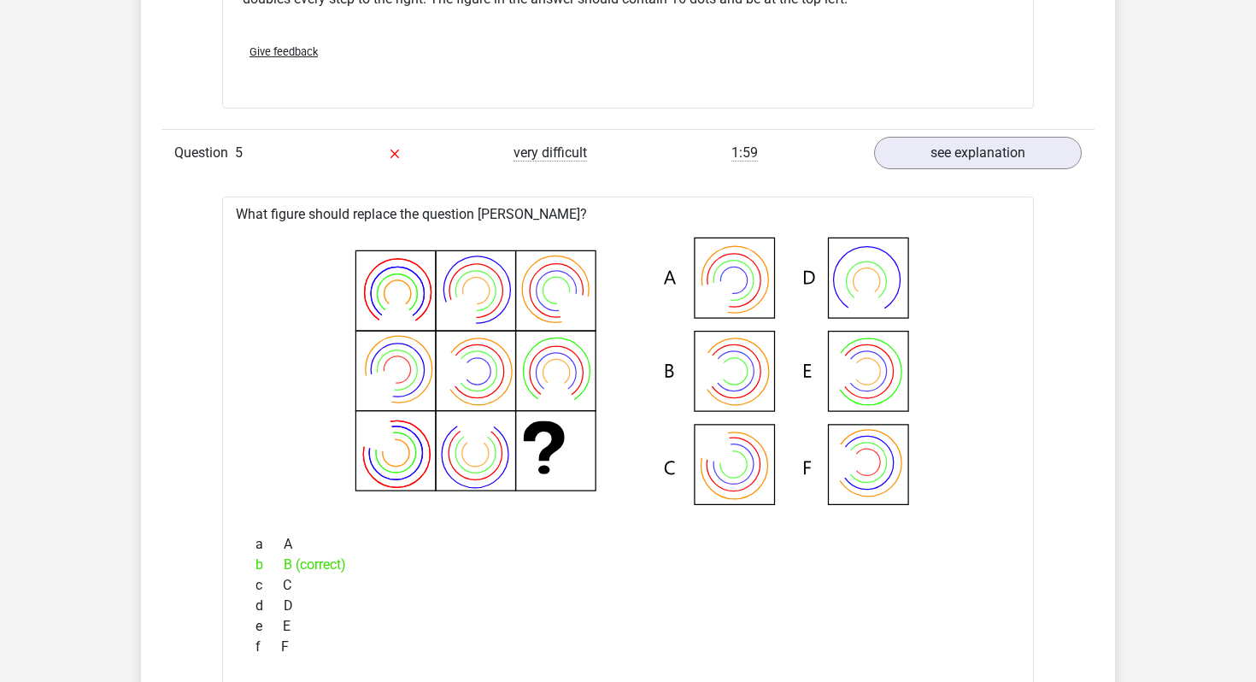
click at [578, 317] on icon at bounding box center [566, 302] width 59 height 59
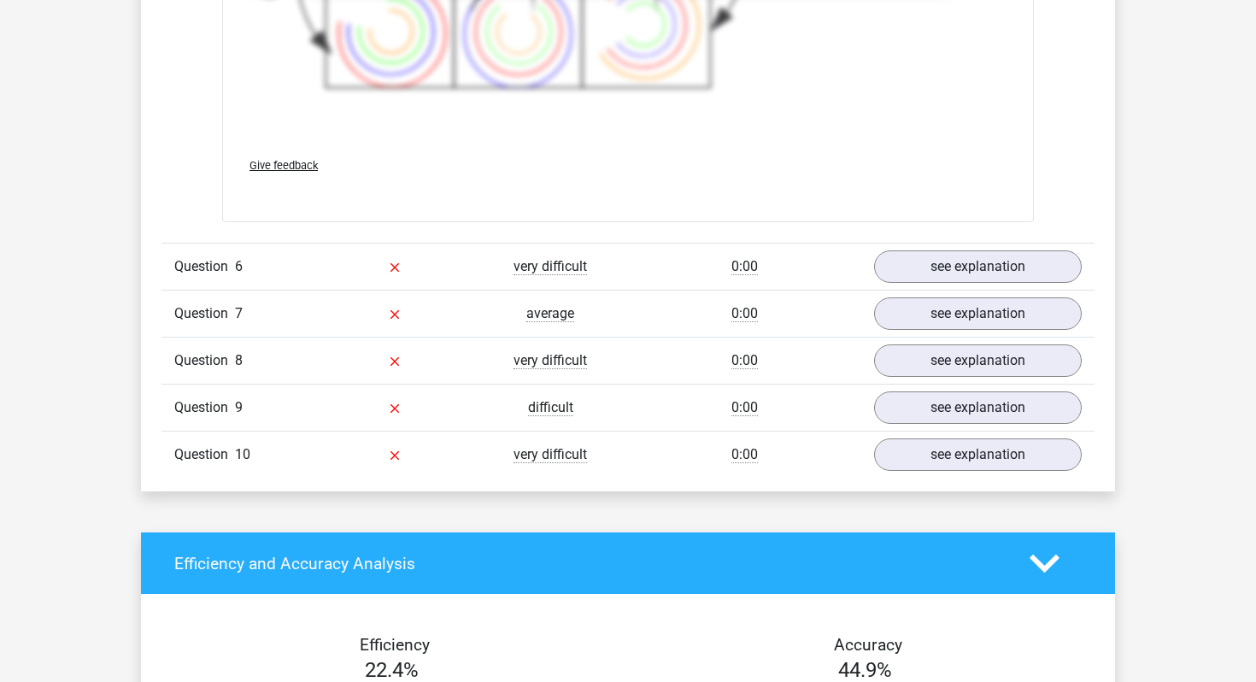
scroll to position [6613, 0]
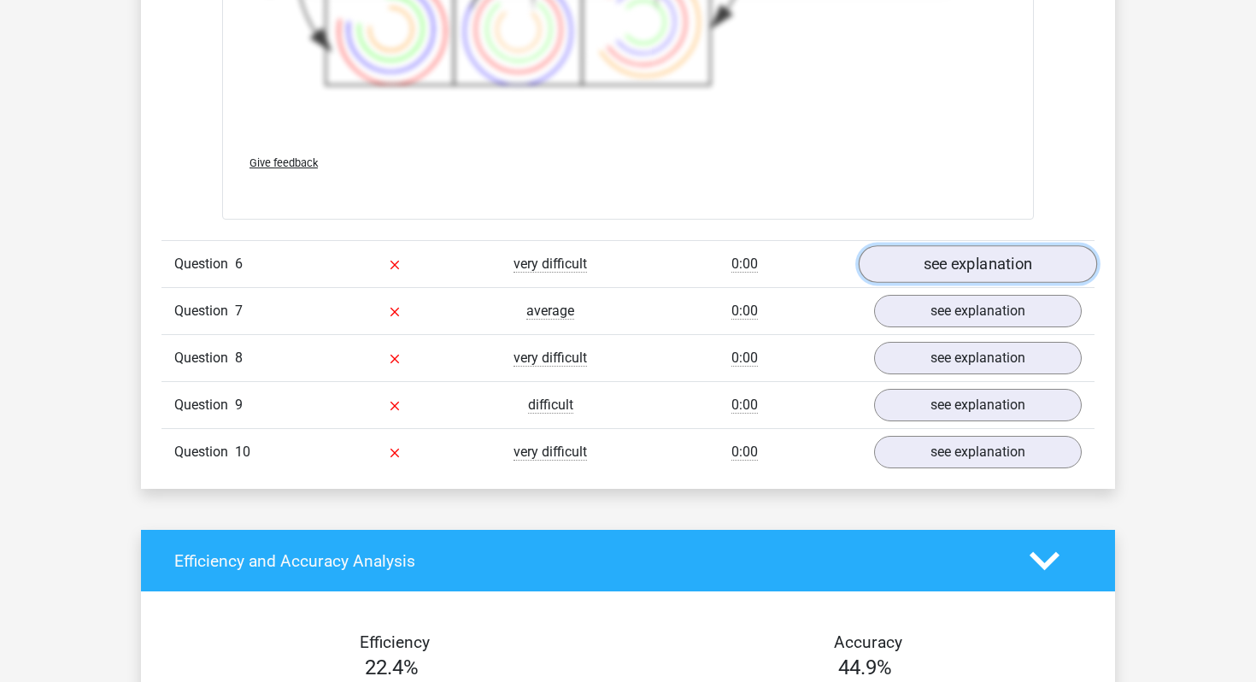
click at [983, 270] on link "see explanation" at bounding box center [978, 264] width 238 height 38
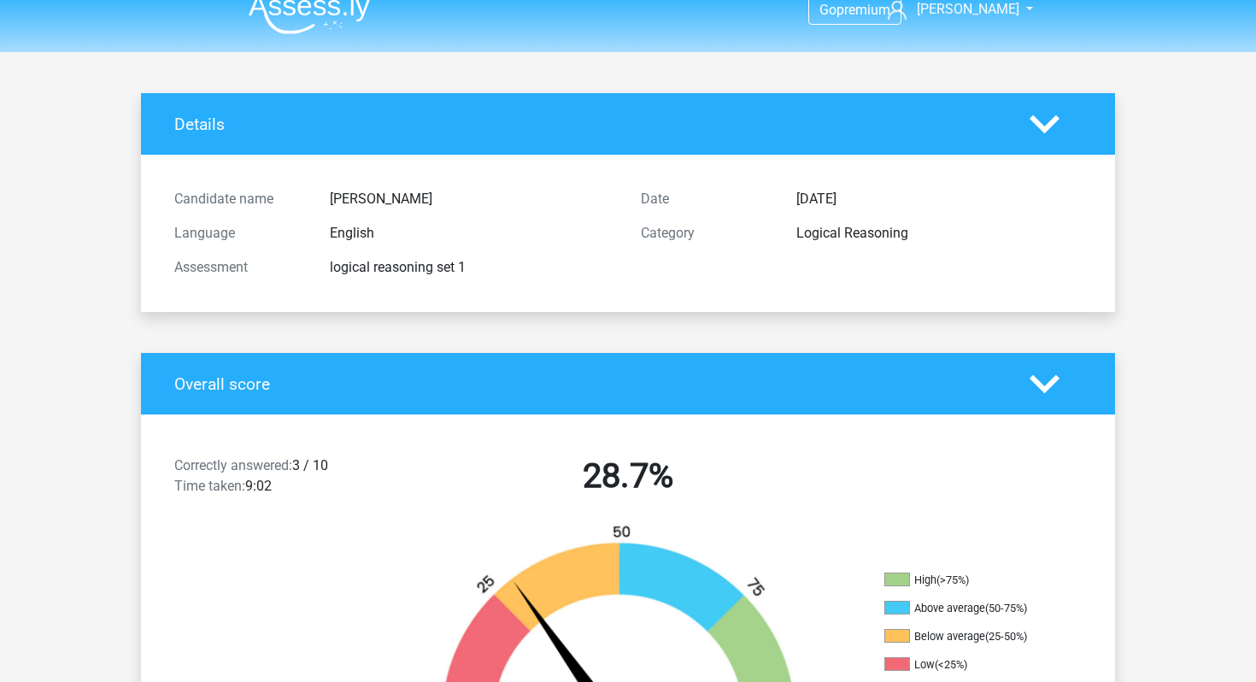
scroll to position [0, 0]
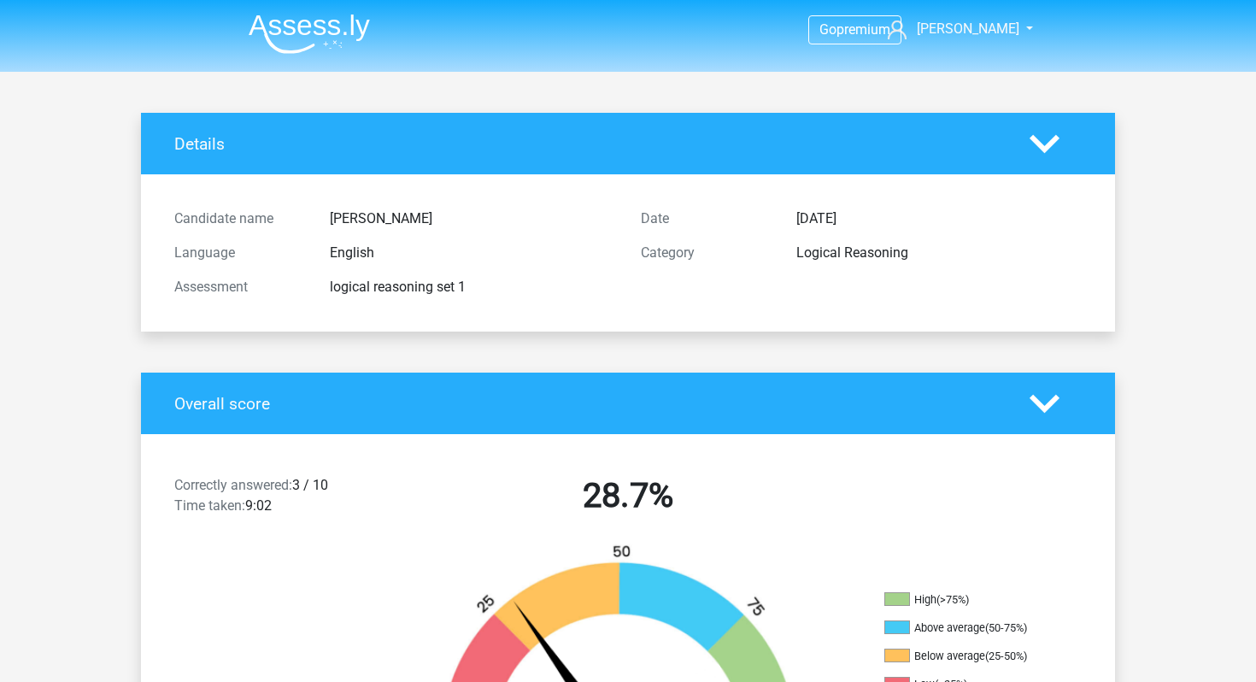
click at [1043, 148] on polygon at bounding box center [1045, 143] width 30 height 19
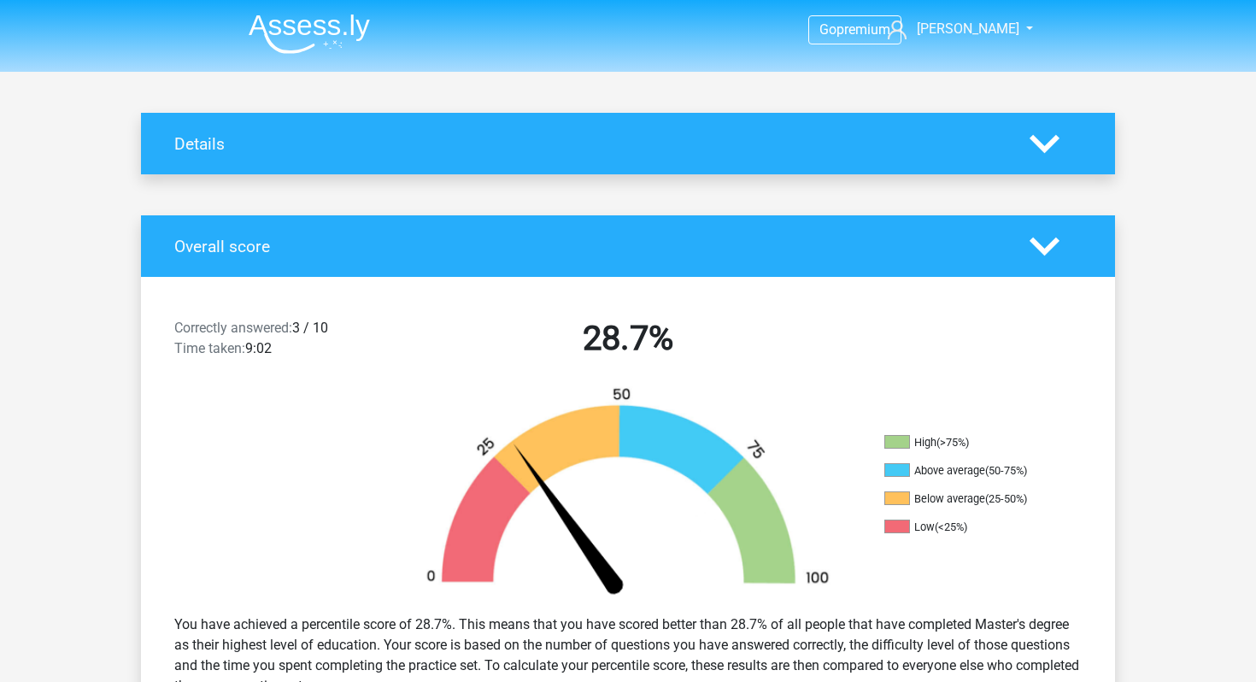
click at [316, 25] on img at bounding box center [309, 34] width 121 height 40
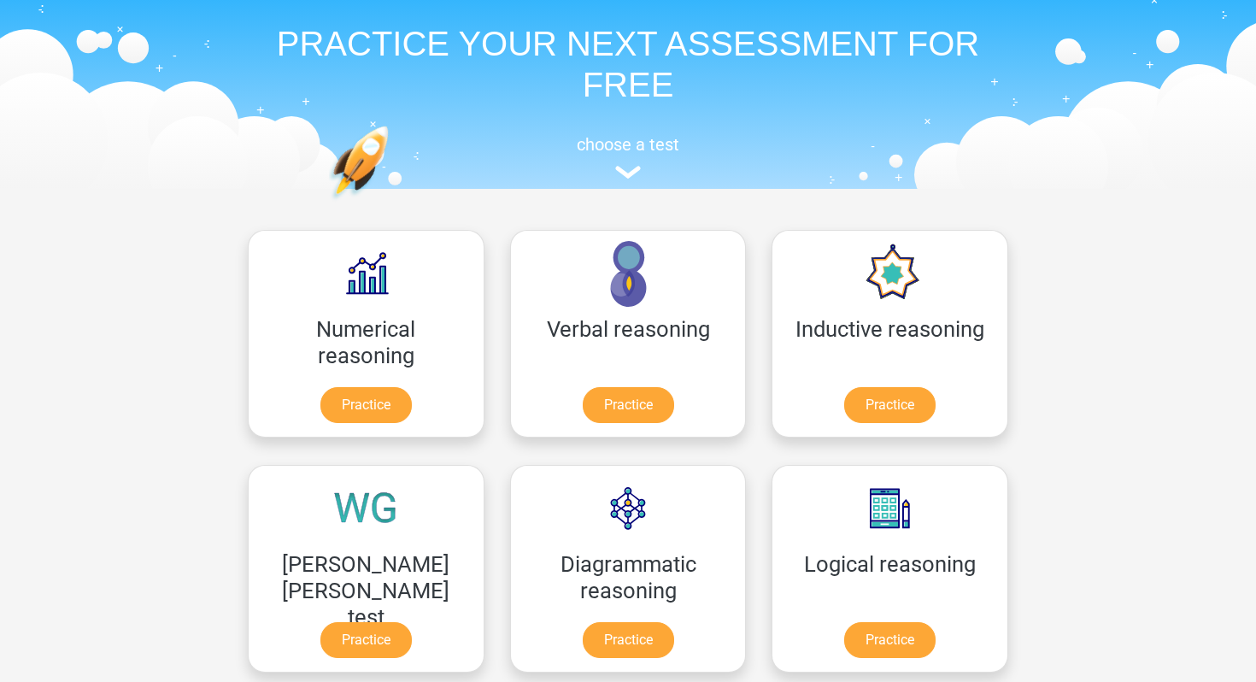
scroll to position [56, 0]
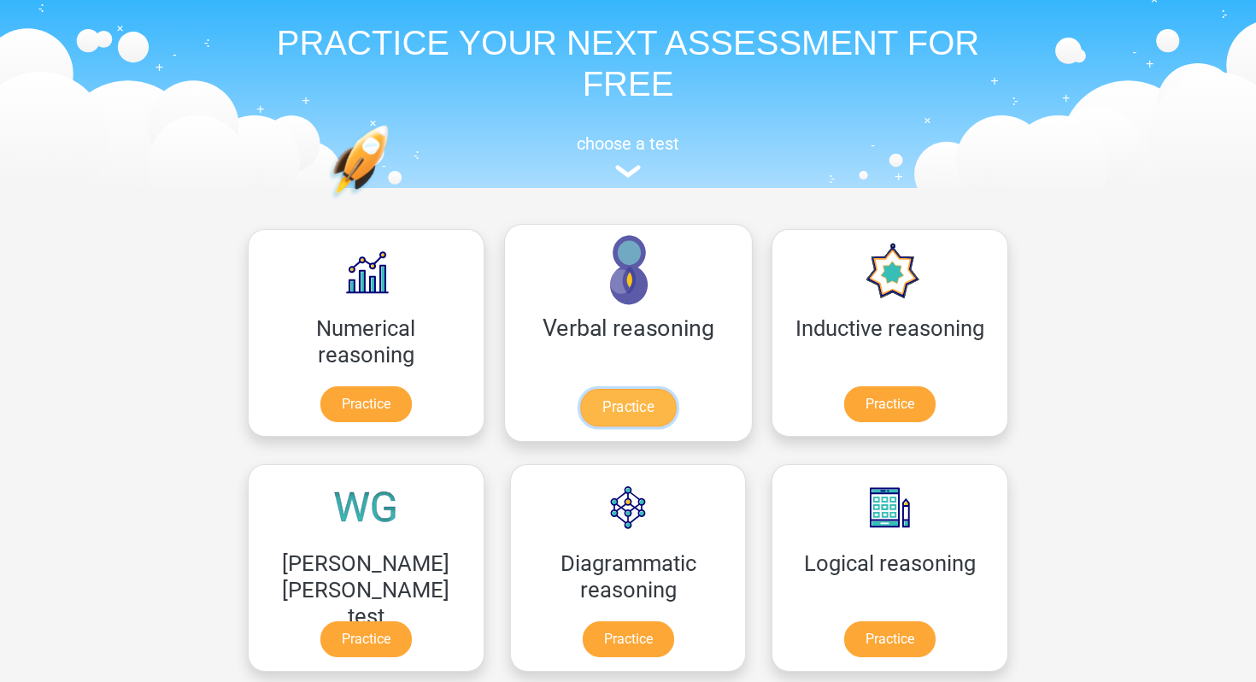
click at [580, 409] on link "Practice" at bounding box center [628, 408] width 96 height 38
